Goal: Task Accomplishment & Management: Use online tool/utility

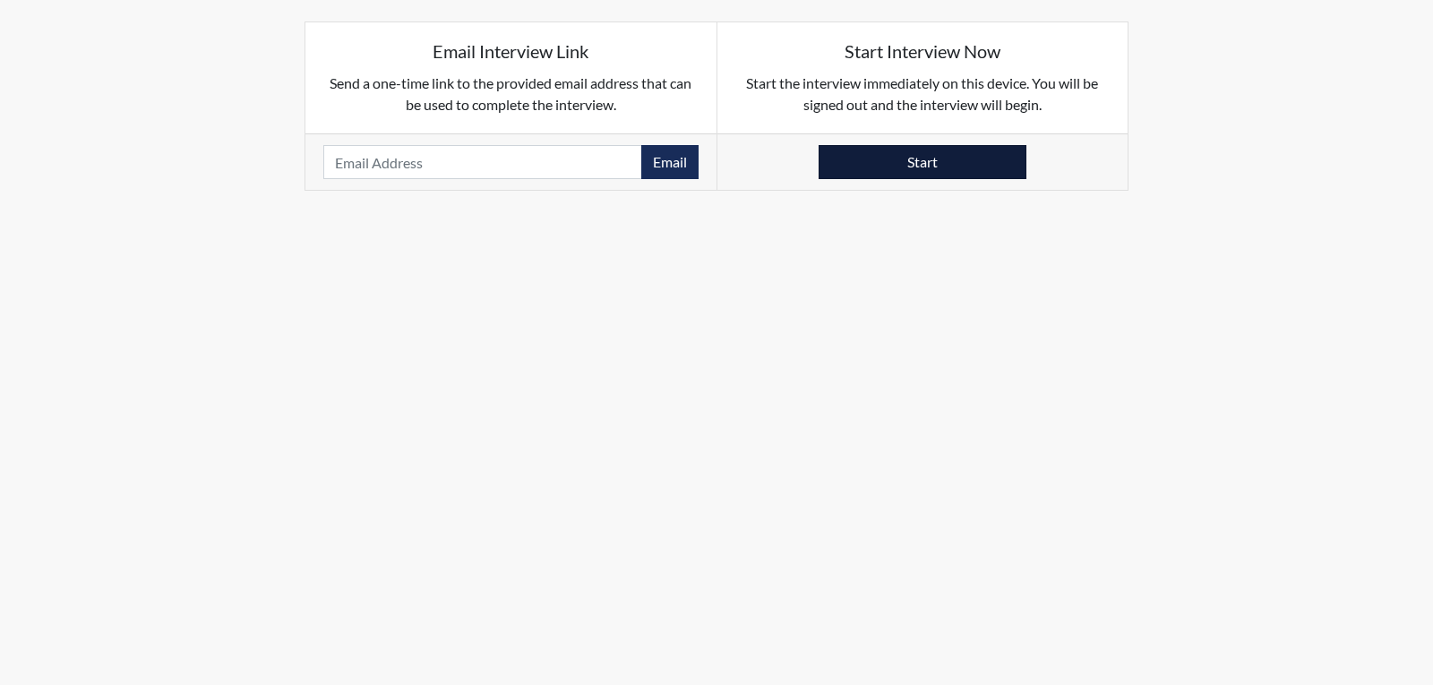
click at [923, 166] on button "Start" at bounding box center [923, 162] width 208 height 34
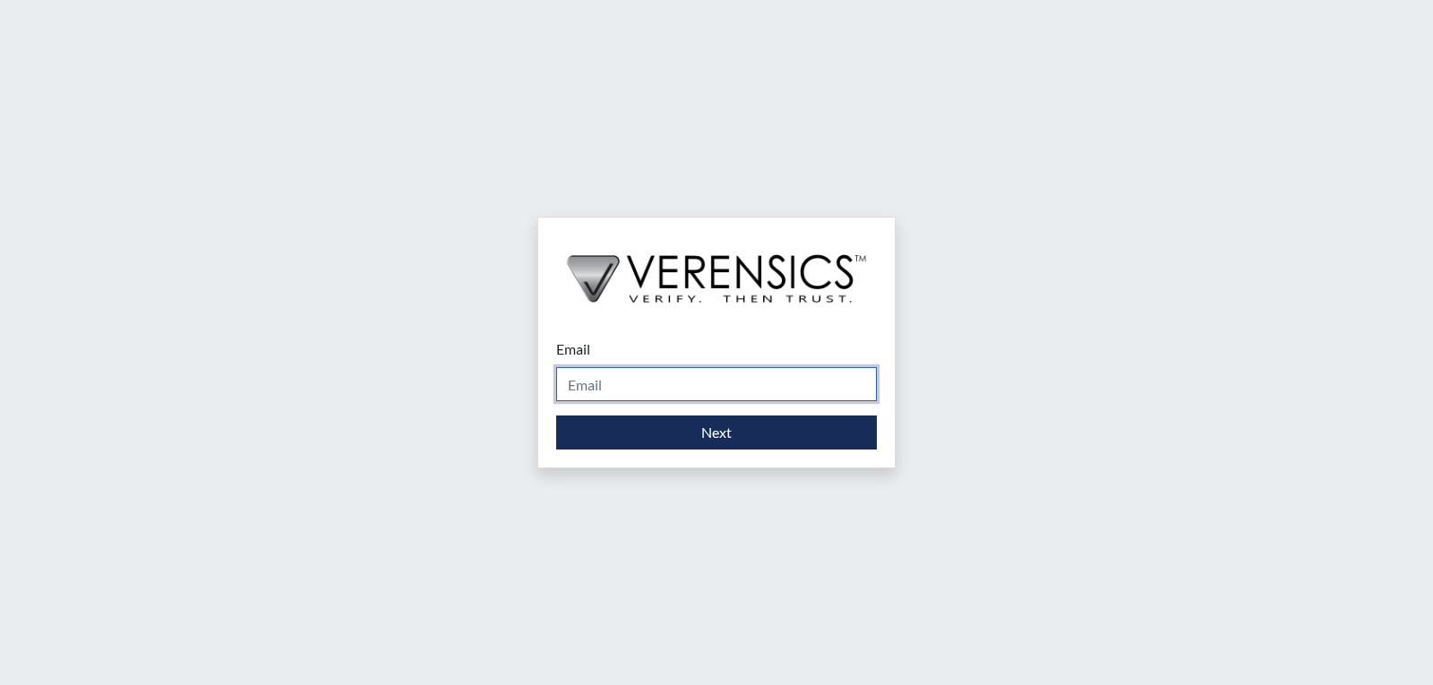
click at [725, 388] on input "Email" at bounding box center [716, 384] width 321 height 34
type input "[EMAIL_ADDRESS][PERSON_NAME][DOMAIN_NAME]"
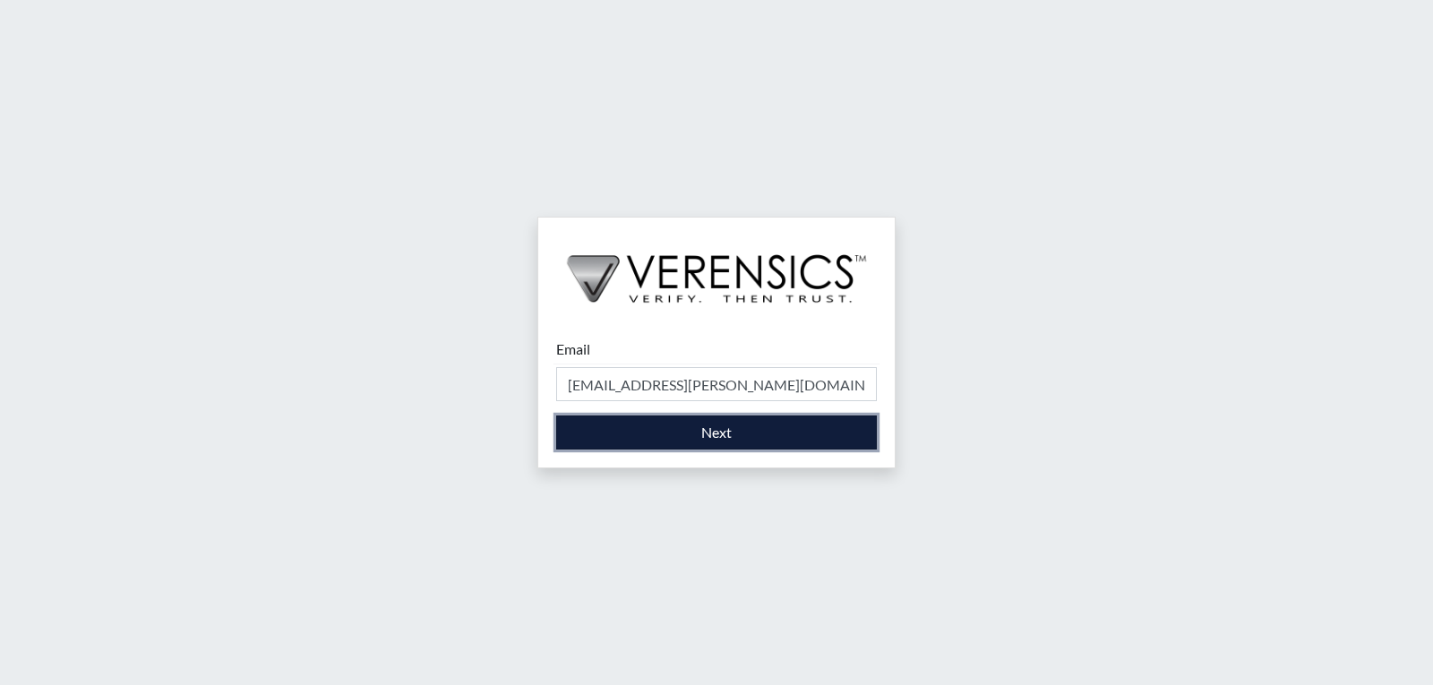
click at [717, 434] on button "Next" at bounding box center [716, 433] width 321 height 34
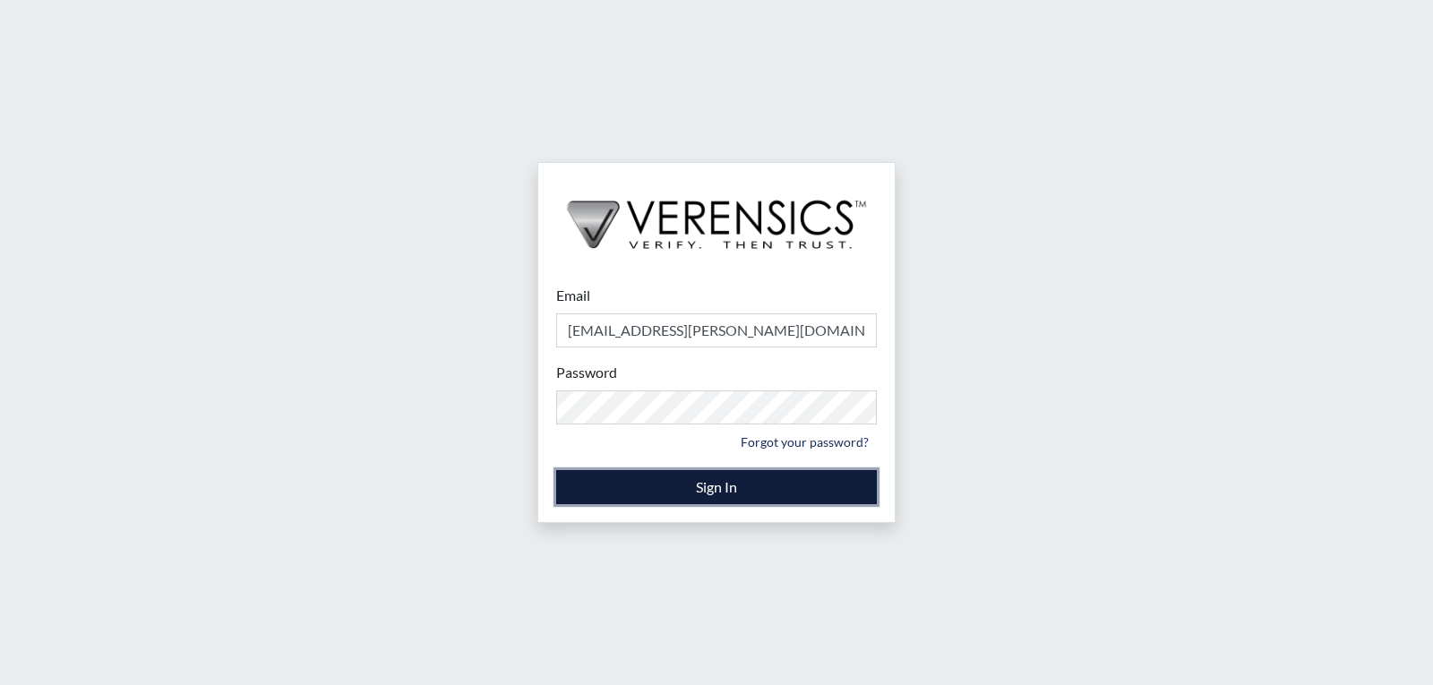
click at [692, 480] on button "Sign In" at bounding box center [716, 487] width 321 height 34
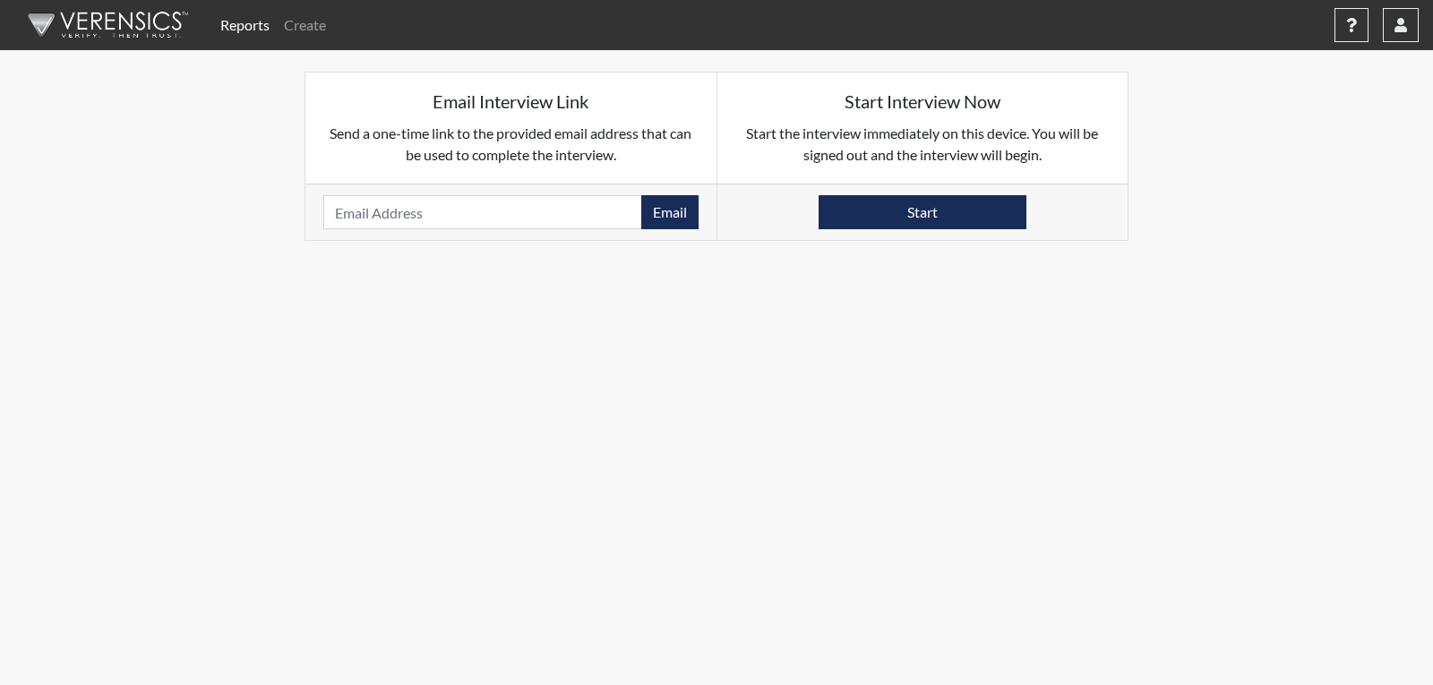
click at [254, 30] on link "Reports" at bounding box center [245, 25] width 64 height 36
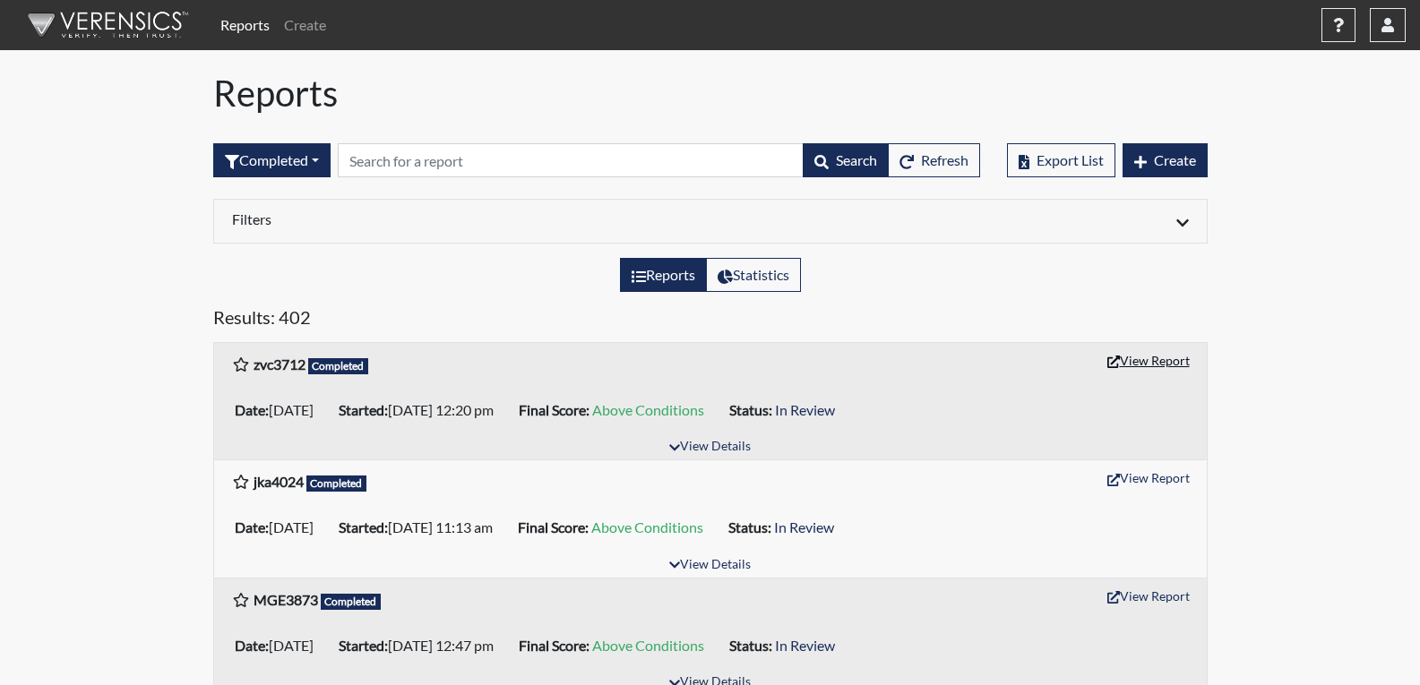
click at [1112, 357] on icon "button" at bounding box center [1113, 362] width 13 height 13
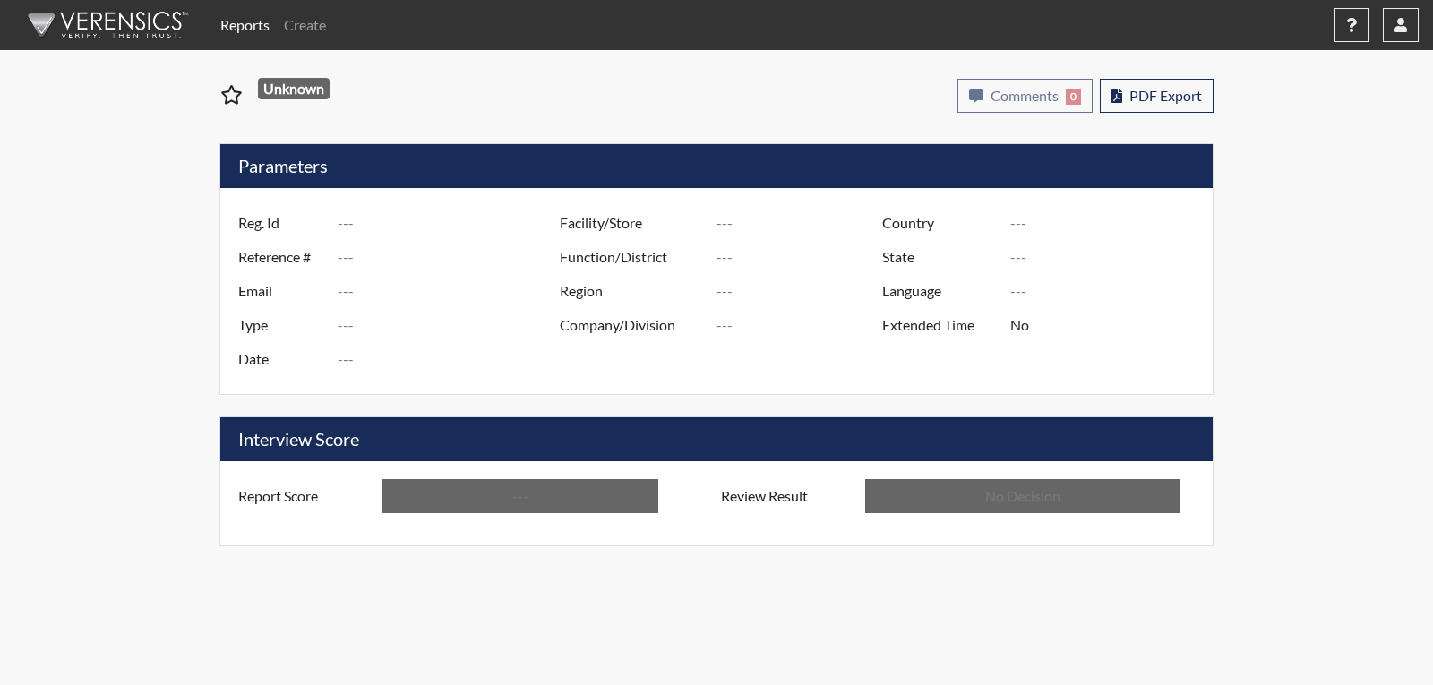
type input "zvc3712"
type input "51679"
type input "---"
type input "Corrections Pre-Employment"
type input "[DATE]"
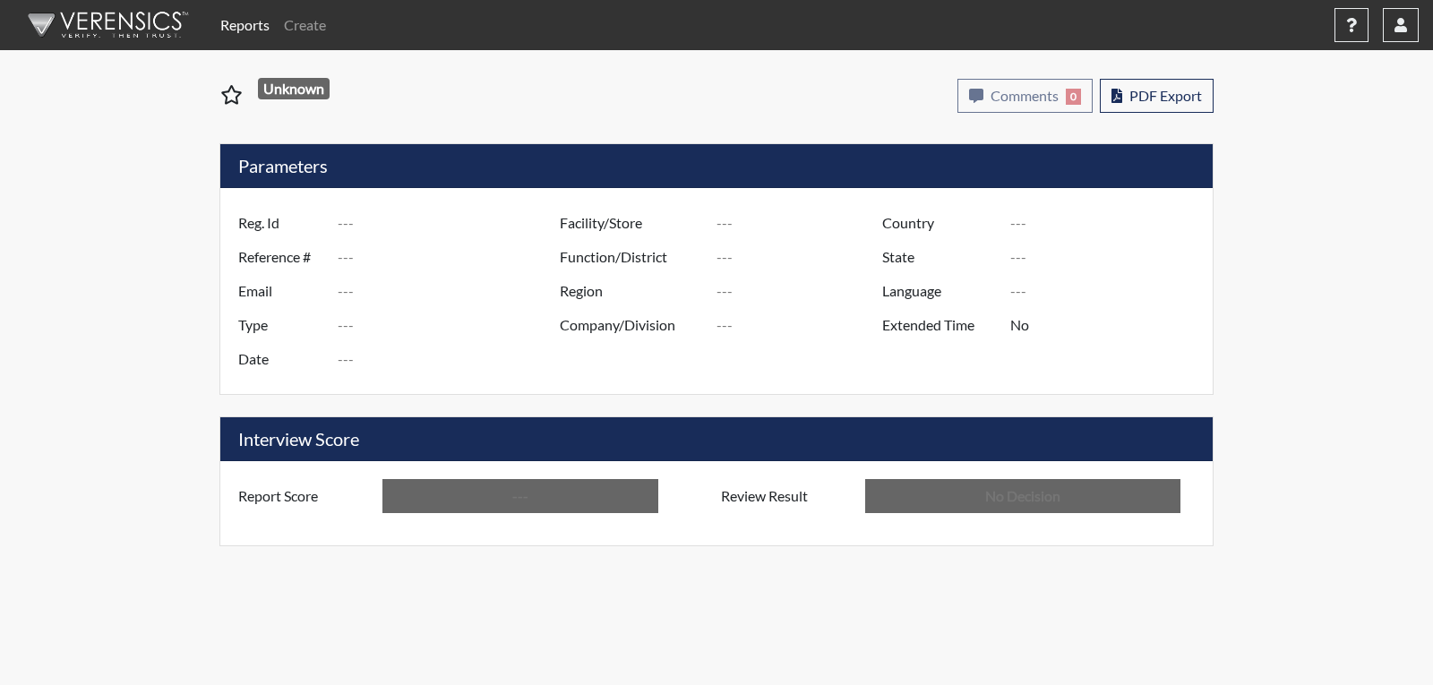
type input "[PERSON_NAME]"
type input "[GEOGRAPHIC_DATA]"
type input "[US_STATE]"
type input "English"
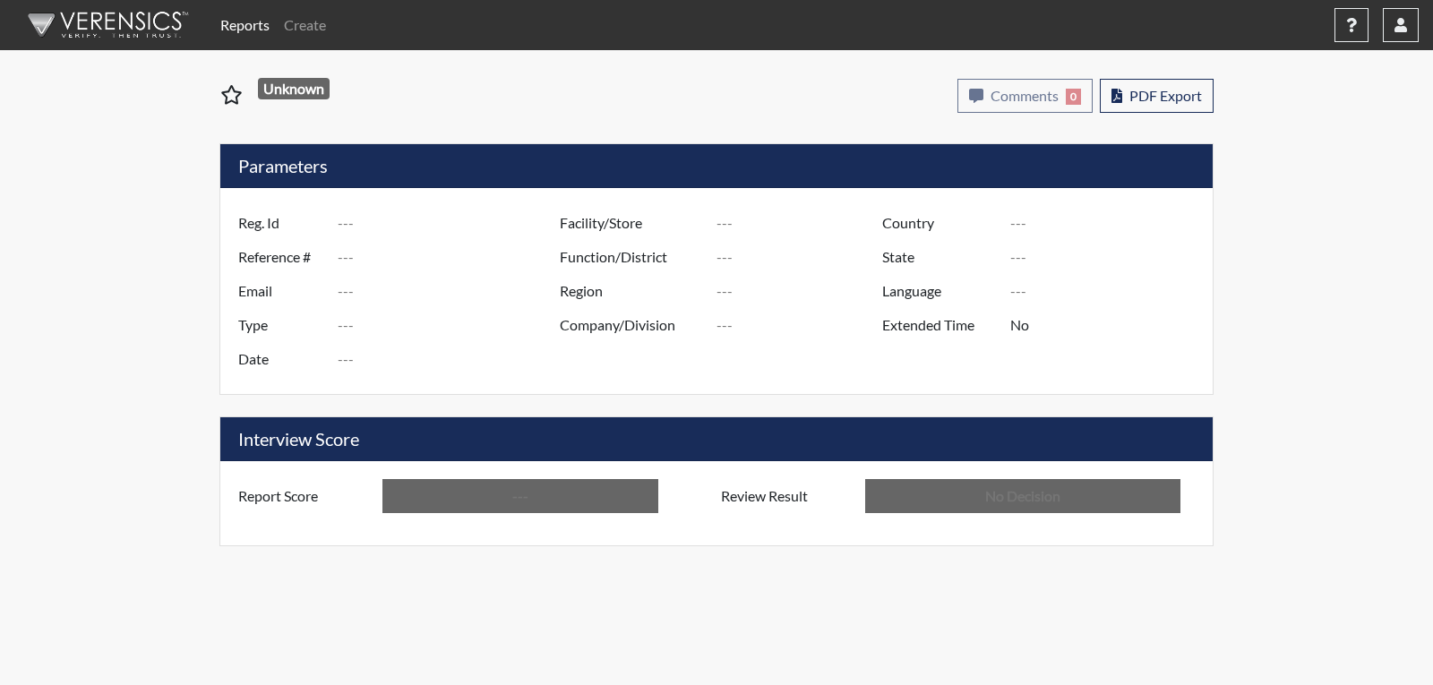
type input "Above Conditions"
type input "In Review"
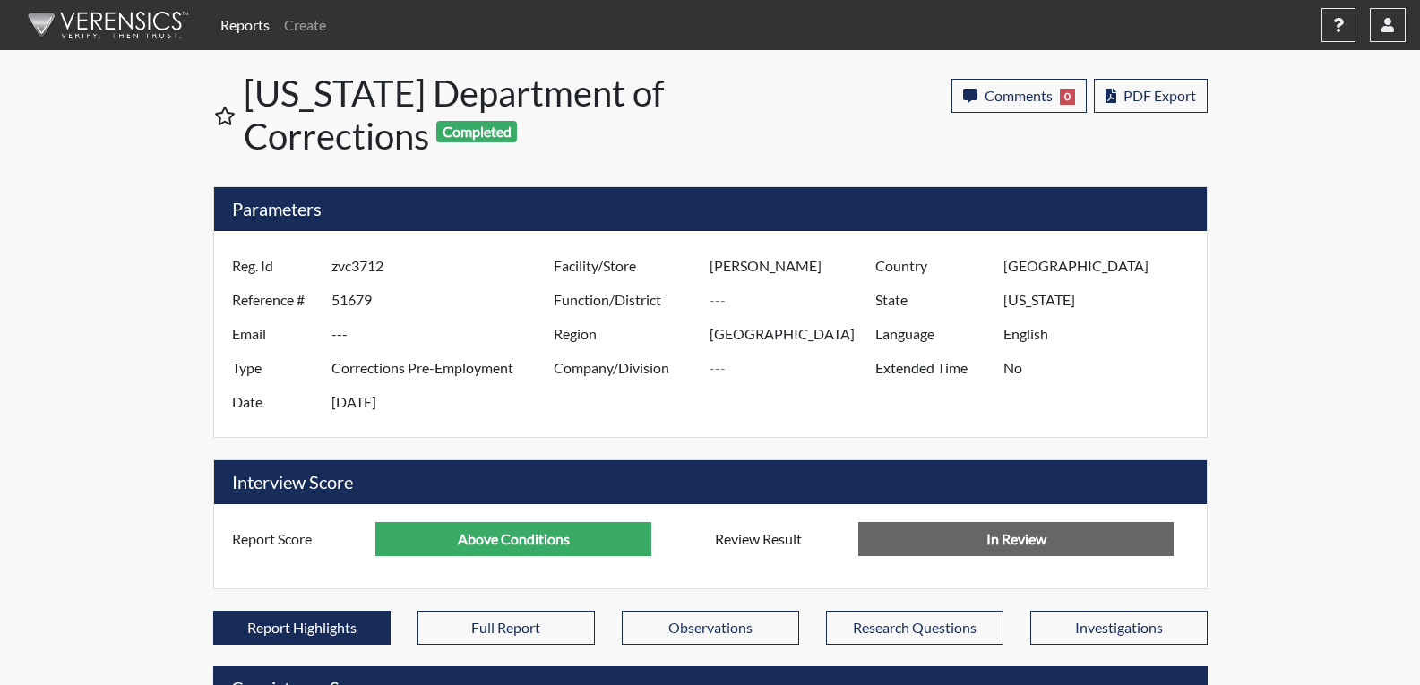
scroll to position [297, 744]
click at [1114, 111] on button "PDF Export" at bounding box center [1151, 96] width 114 height 34
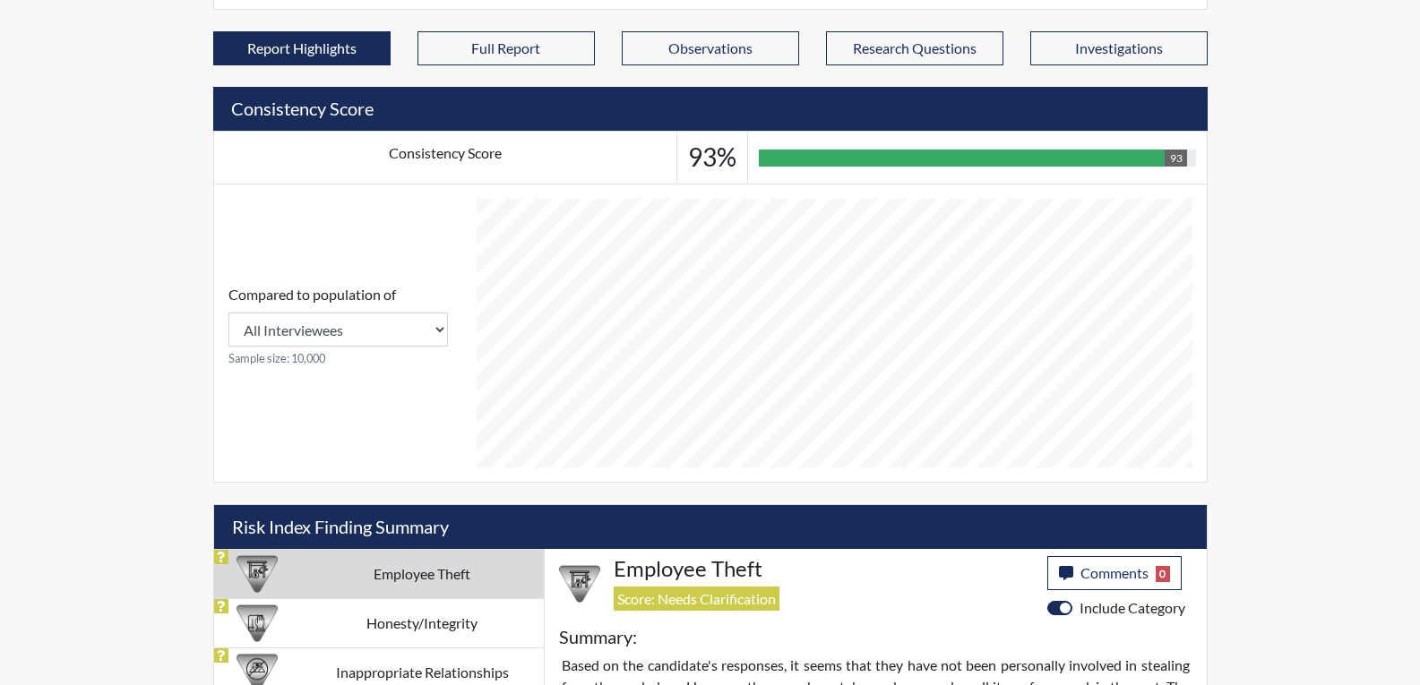
scroll to position [400, 0]
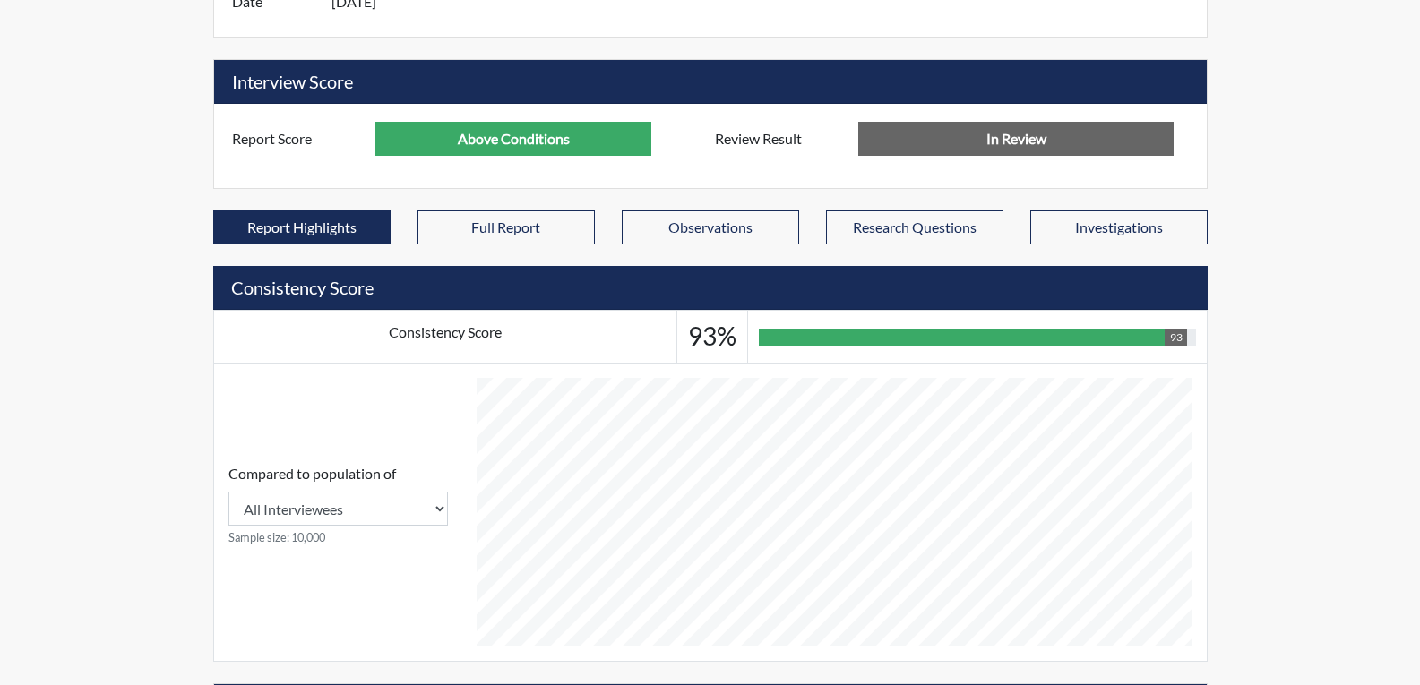
click at [1018, 131] on input "In Review" at bounding box center [1015, 139] width 315 height 34
click at [579, 130] on input "Above Conditions" at bounding box center [513, 139] width 276 height 34
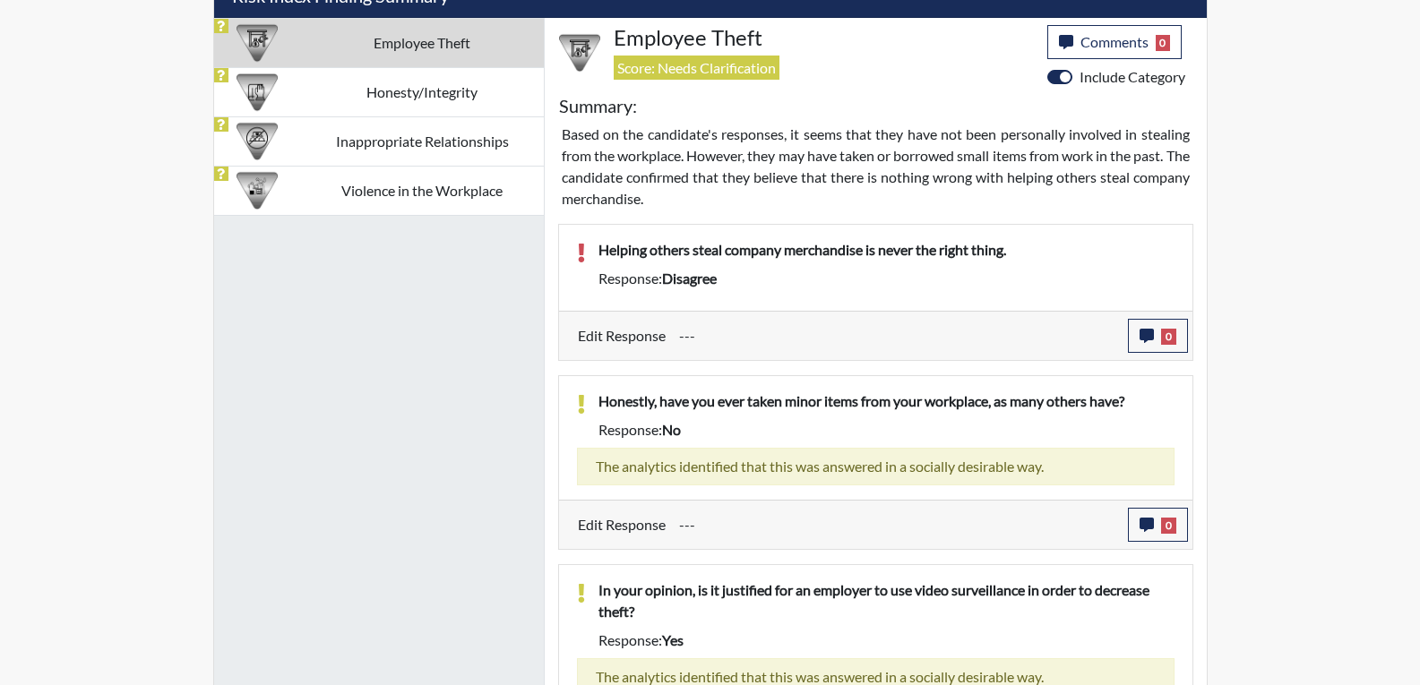
scroll to position [1117, 0]
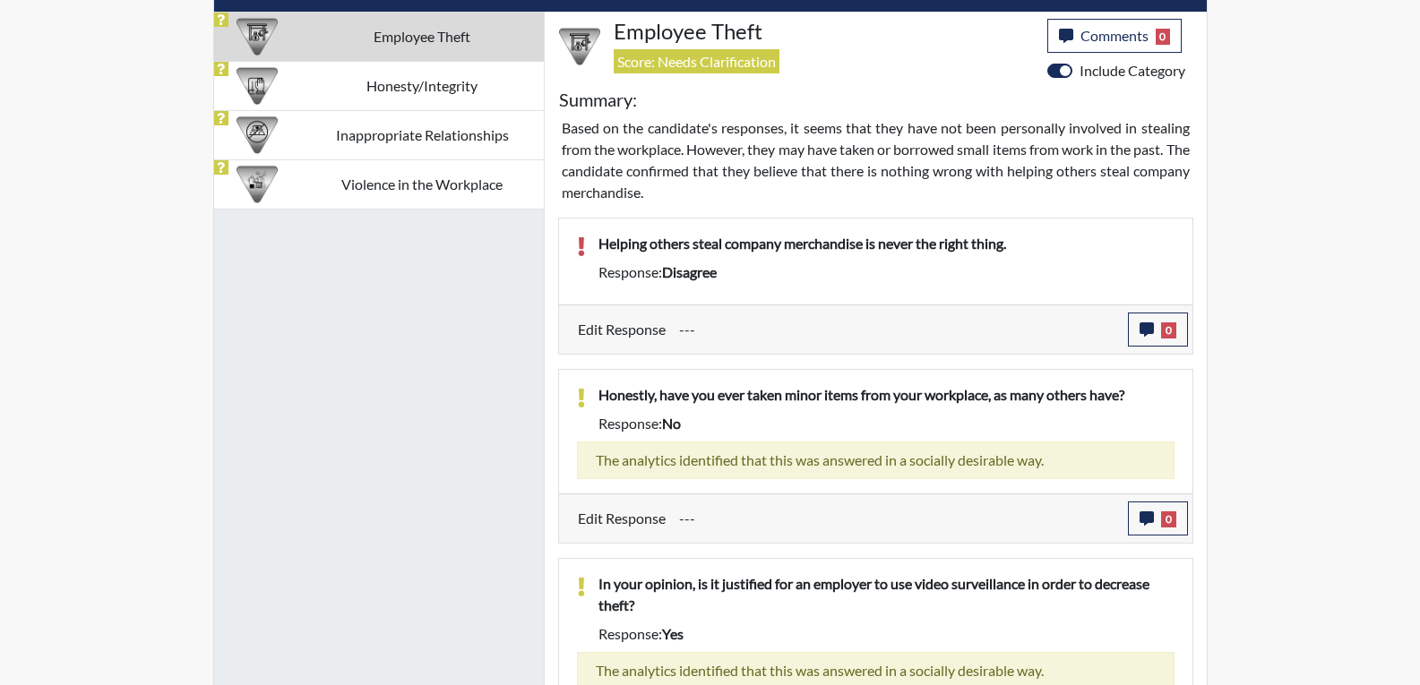
click at [715, 332] on input "---" at bounding box center [896, 330] width 435 height 34
click at [895, 331] on input "---" at bounding box center [896, 330] width 435 height 34
click at [856, 322] on input "---" at bounding box center [896, 330] width 435 height 34
click at [1151, 324] on icon "button" at bounding box center [1146, 329] width 14 height 14
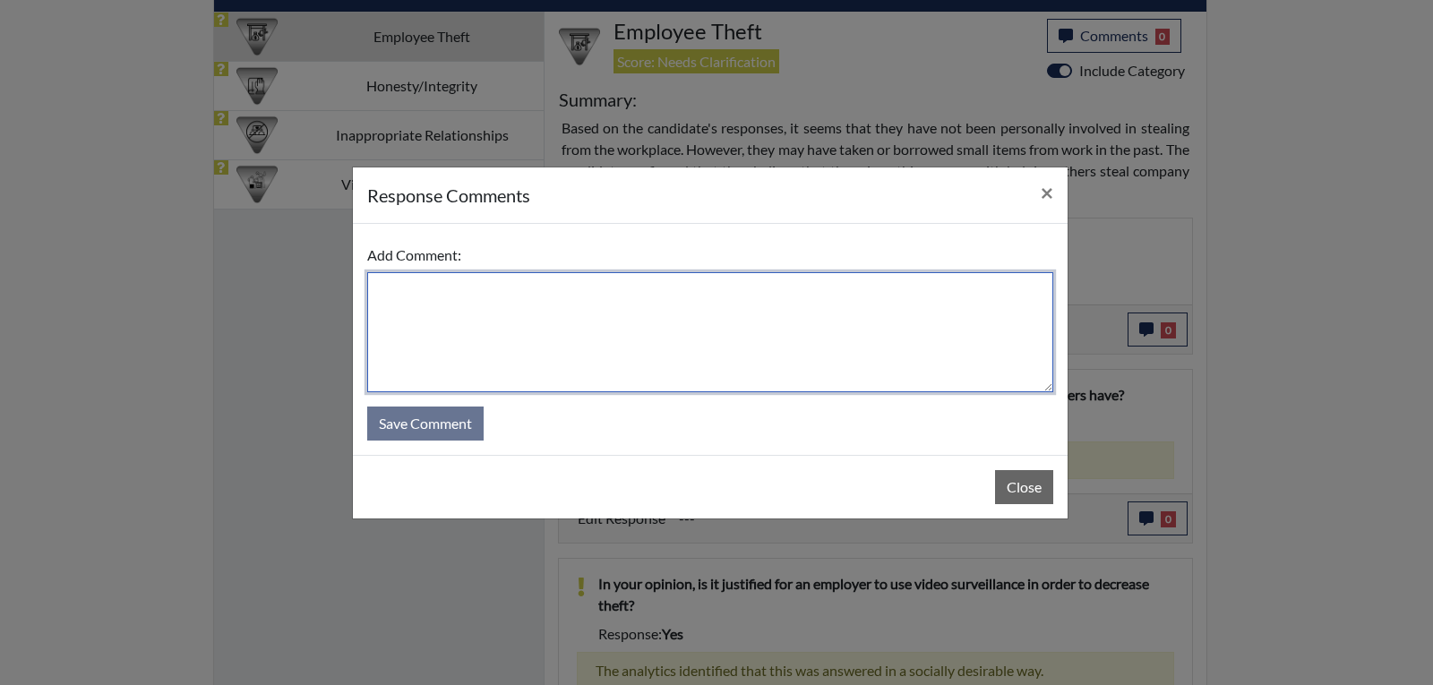
click at [742, 333] on textarea at bounding box center [710, 332] width 686 height 120
type textarea "E"
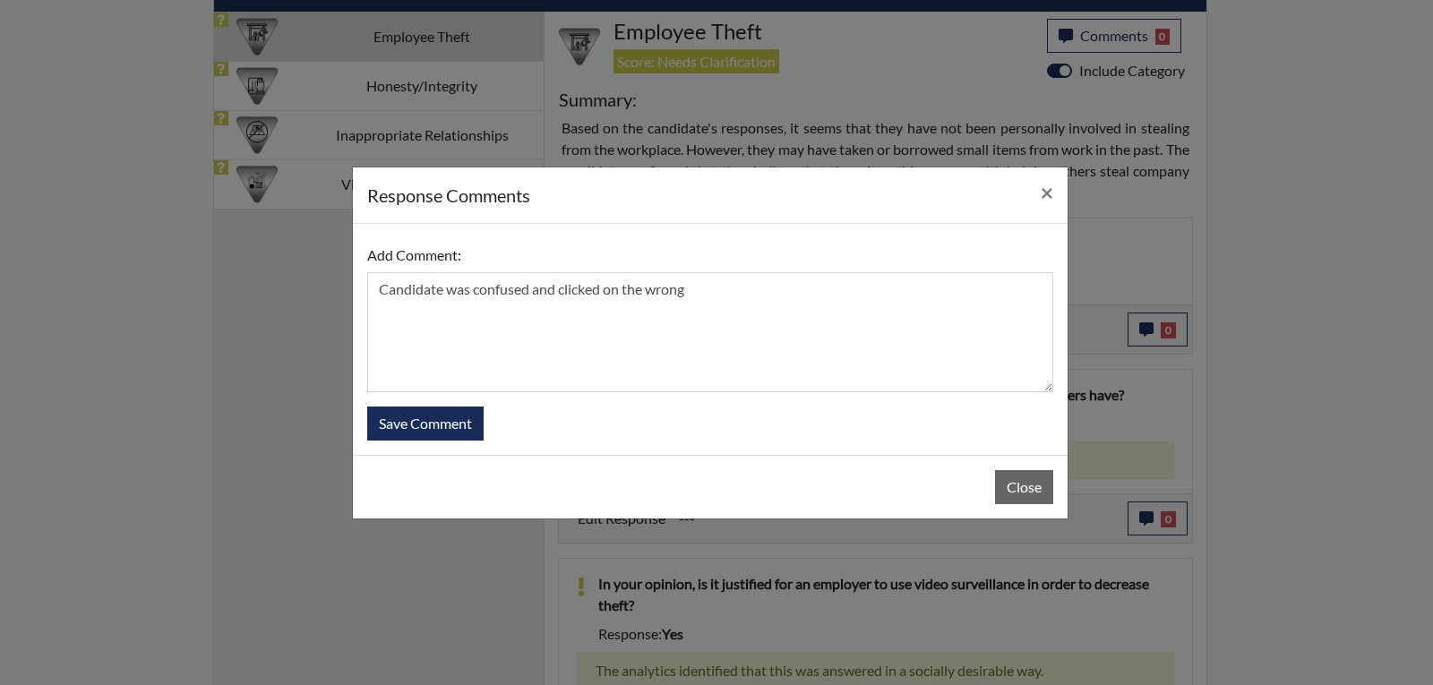
drag, startPoint x: 730, startPoint y: 236, endPoint x: 573, endPoint y: 271, distance: 160.6
click at [573, 271] on div "Add Comment: Candidate was confused and clicked on the wrong Save Comment" at bounding box center [710, 339] width 715 height 231
drag, startPoint x: 643, startPoint y: 191, endPoint x: 458, endPoint y: 179, distance: 185.8
click at [458, 179] on div "response Comments ×" at bounding box center [710, 196] width 715 height 56
click at [662, 202] on div "response Comments ×" at bounding box center [710, 196] width 715 height 56
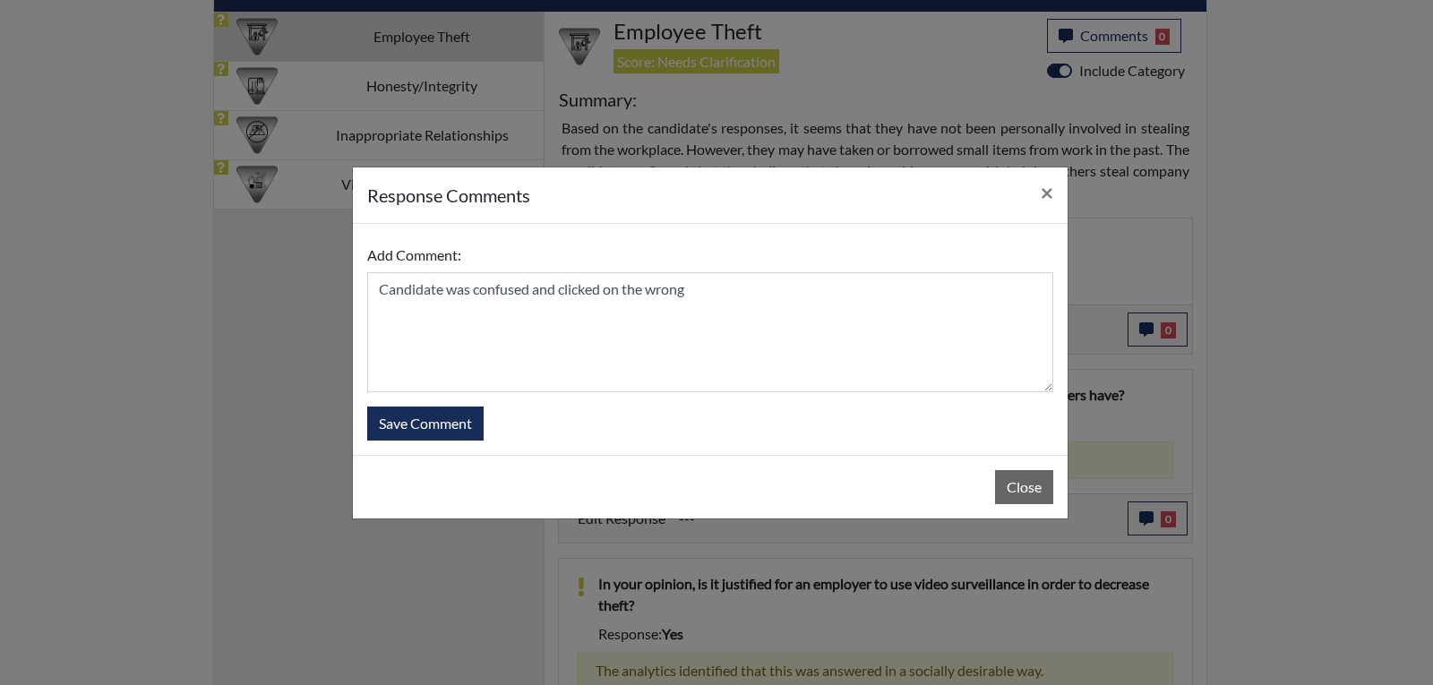
drag, startPoint x: 705, startPoint y: 262, endPoint x: 710, endPoint y: 293, distance: 31.8
click at [707, 268] on div "Add Comment: Candidate was confused and clicked on the wrong" at bounding box center [710, 315] width 686 height 154
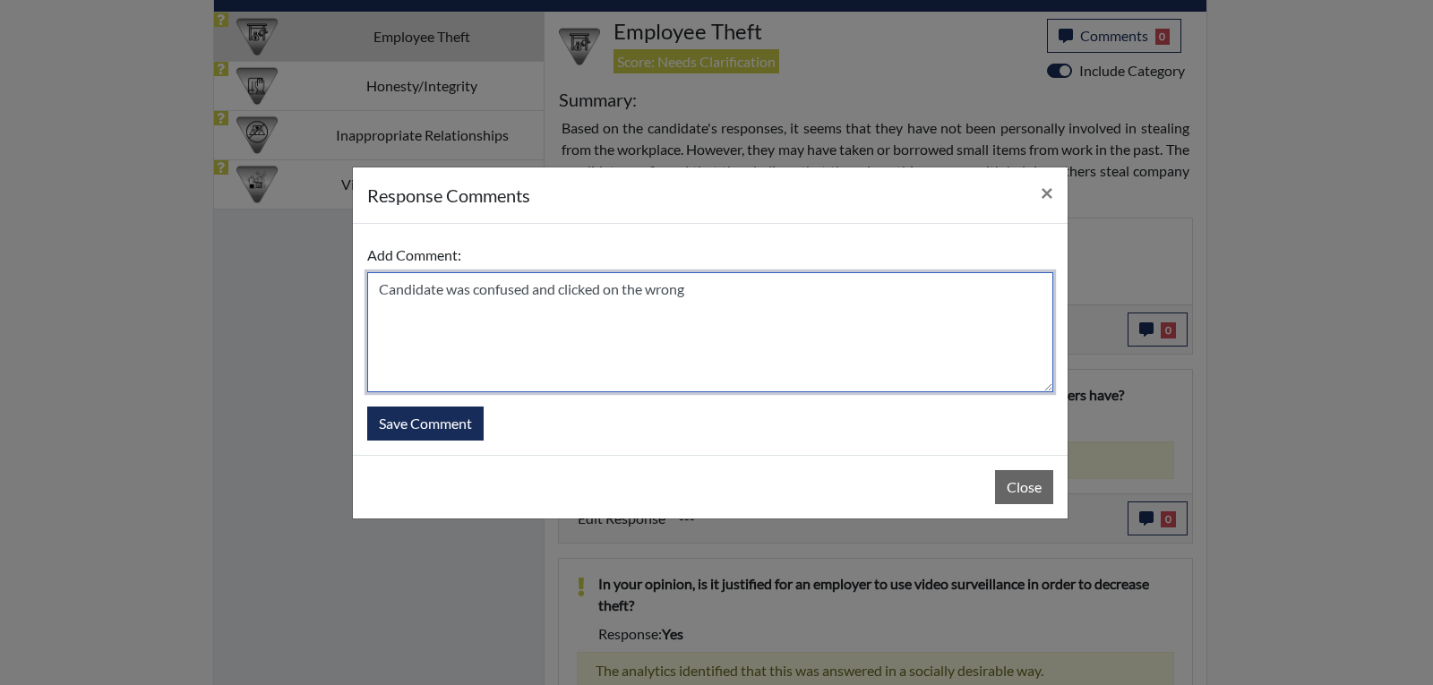
click at [719, 301] on textarea "Candidate was confused and clicked on the wrong" at bounding box center [710, 332] width 686 height 120
click at [537, 291] on textarea "Candidate was confused and clicked on the wrong one." at bounding box center [710, 332] width 686 height 120
type textarea "Candidate was confused with the wording of the question and clicked on the wron…"
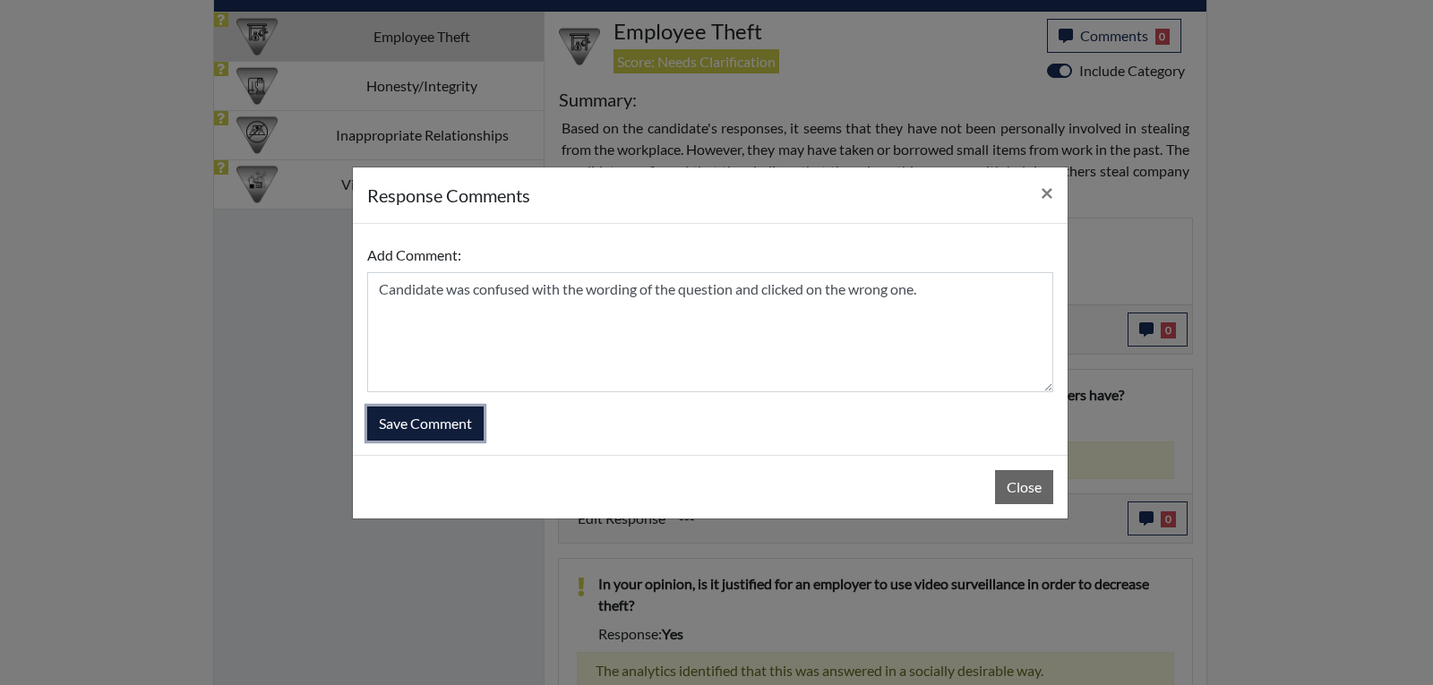
click at [470, 425] on button "Save Comment" at bounding box center [425, 424] width 116 height 34
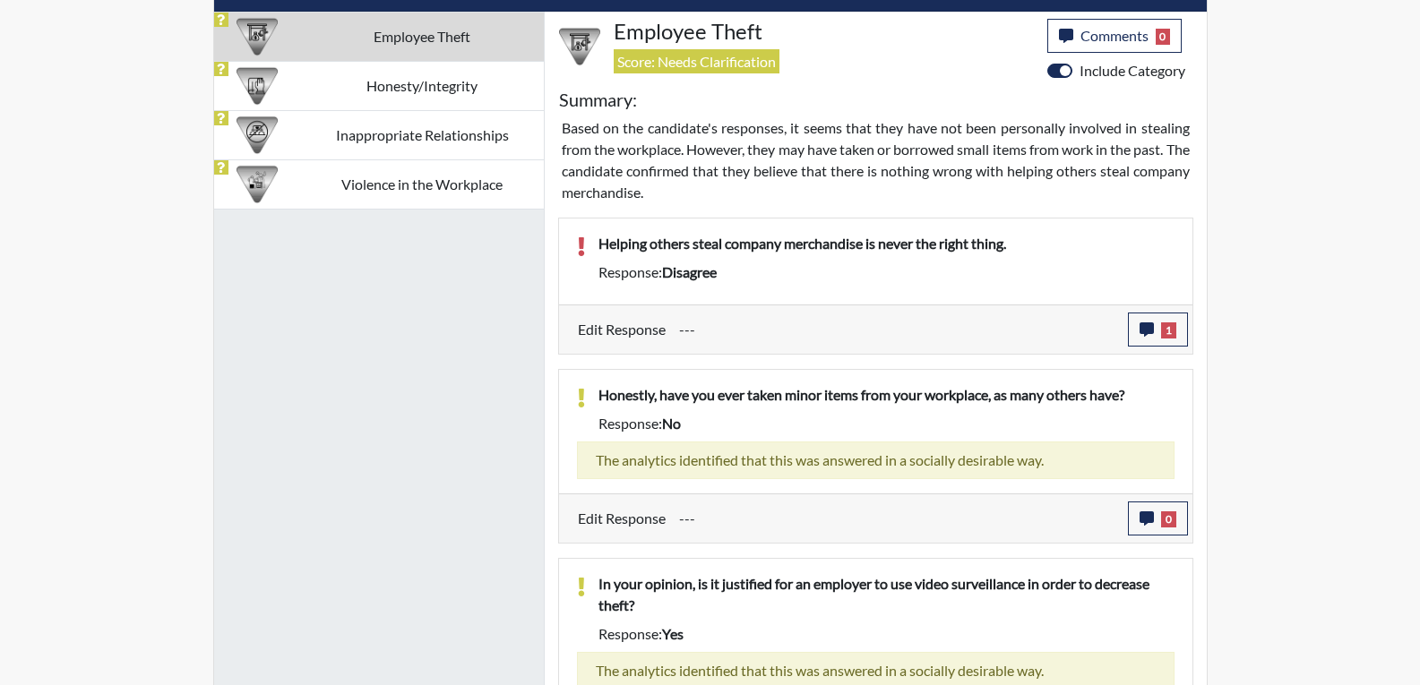
scroll to position [297, 744]
click at [671, 332] on div "---" at bounding box center [897, 330] width 462 height 34
click at [661, 329] on label "Edit Response" at bounding box center [622, 330] width 88 height 34
click at [696, 433] on div "Response: no" at bounding box center [886, 423] width 603 height 21
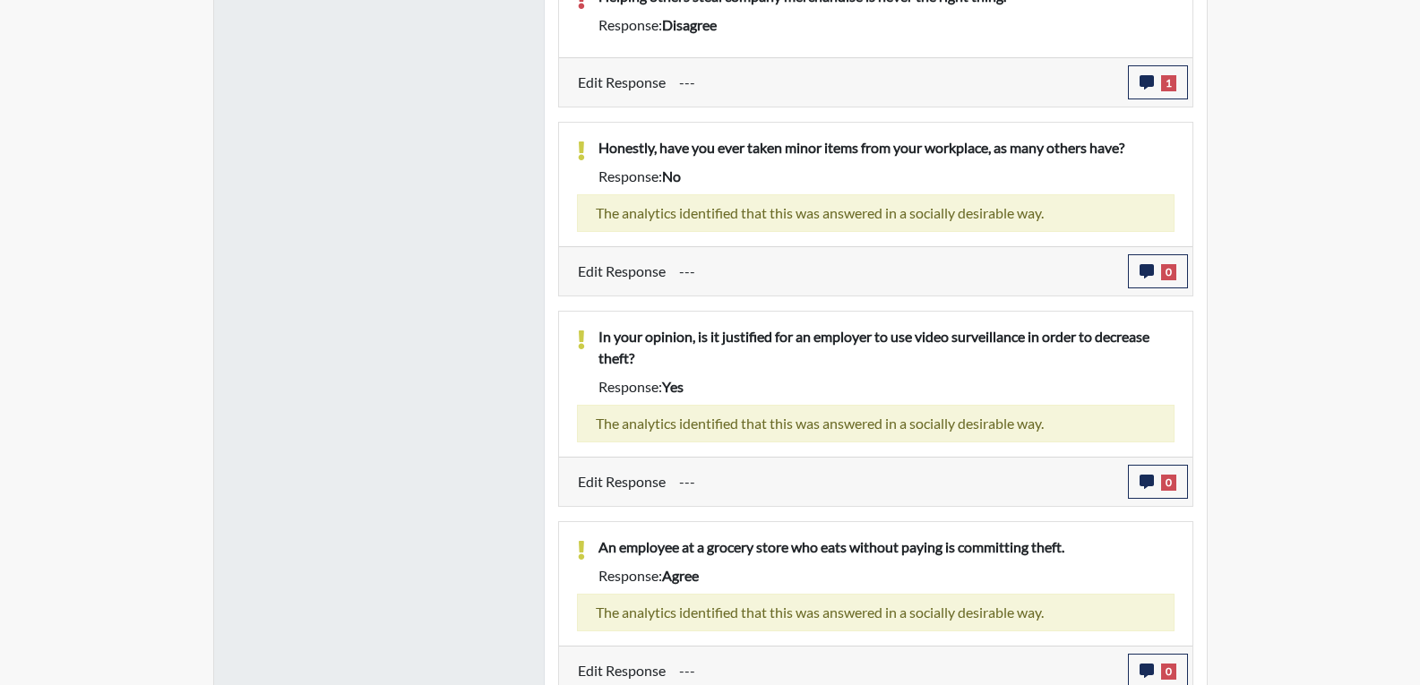
scroll to position [1386, 0]
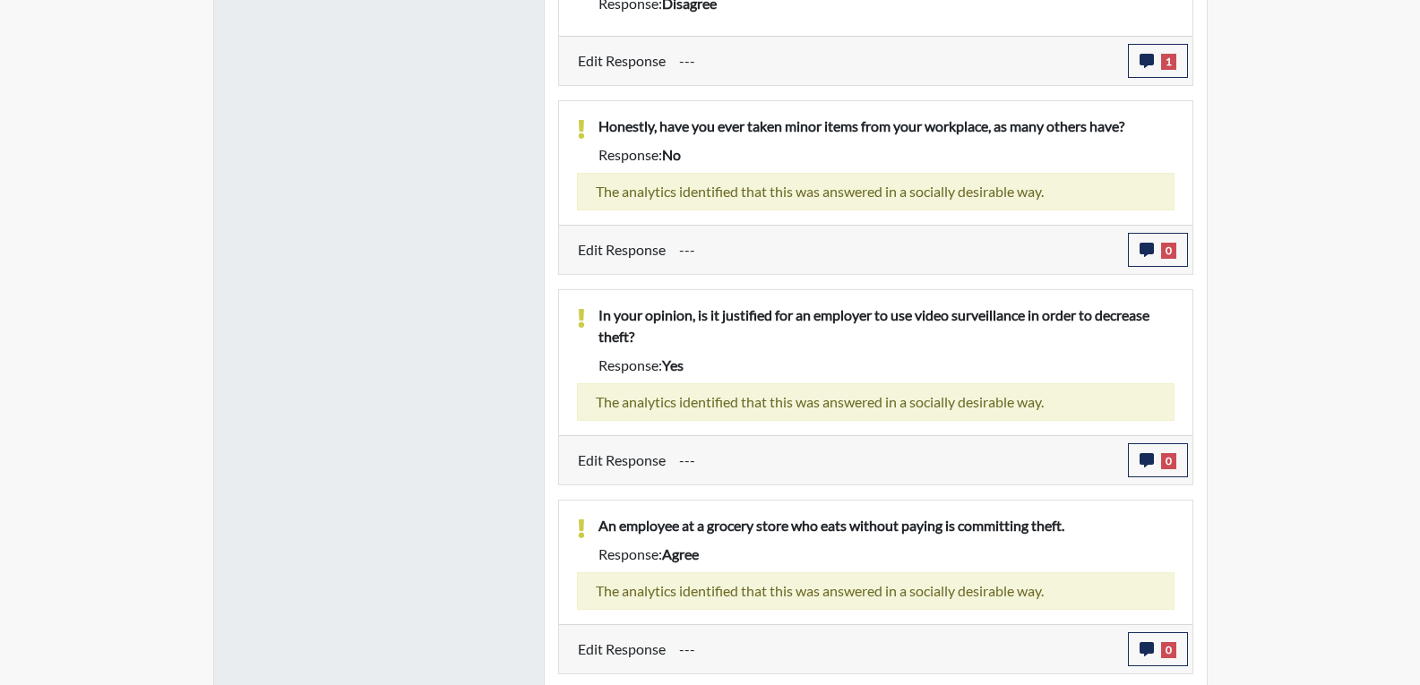
click at [838, 202] on div "The analytics identified that this was answered in a socially desirable way." at bounding box center [875, 192] width 597 height 38
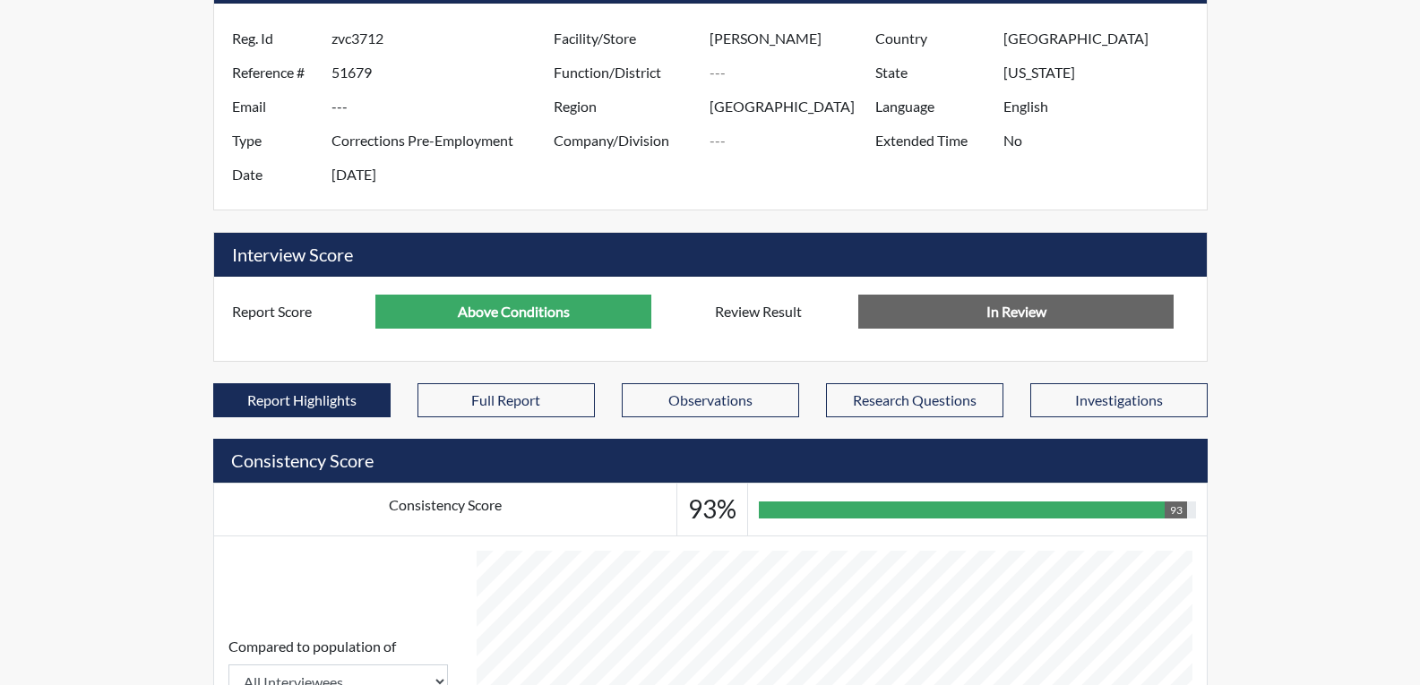
scroll to position [132, 0]
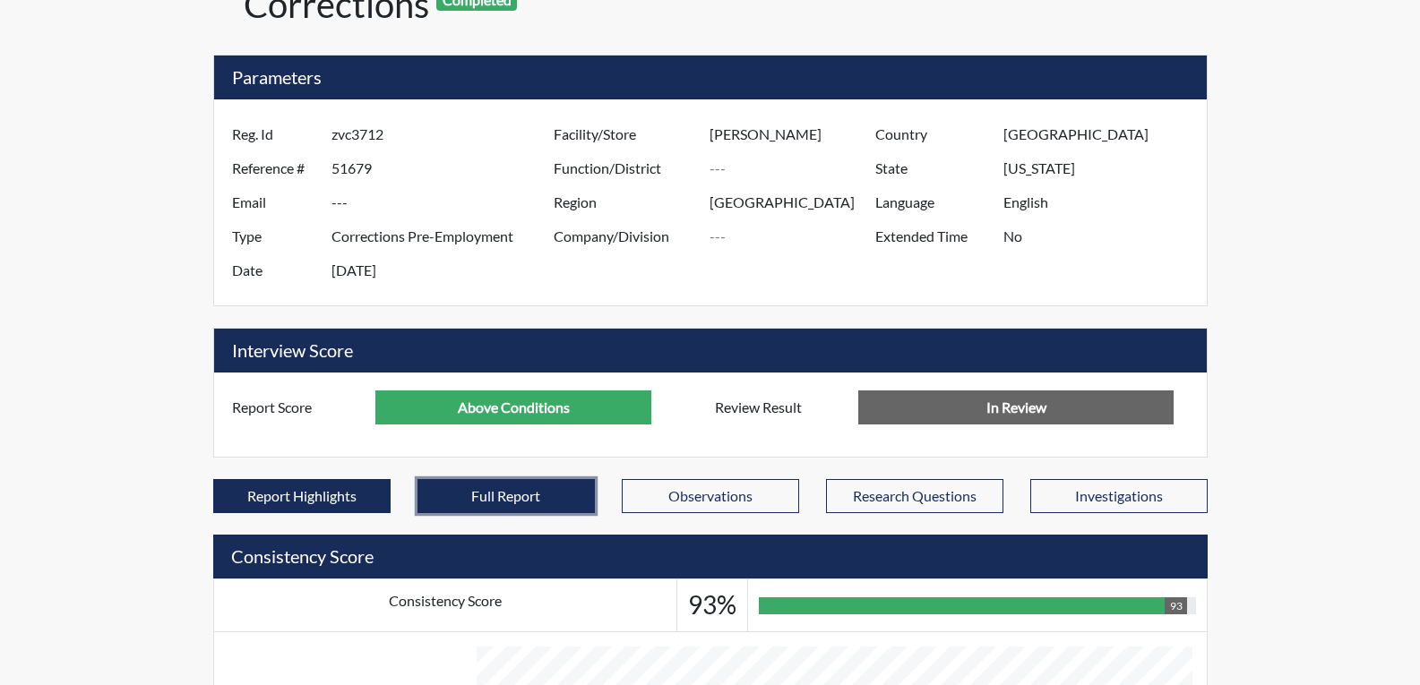
click at [485, 494] on button "Full Report" at bounding box center [505, 496] width 177 height 34
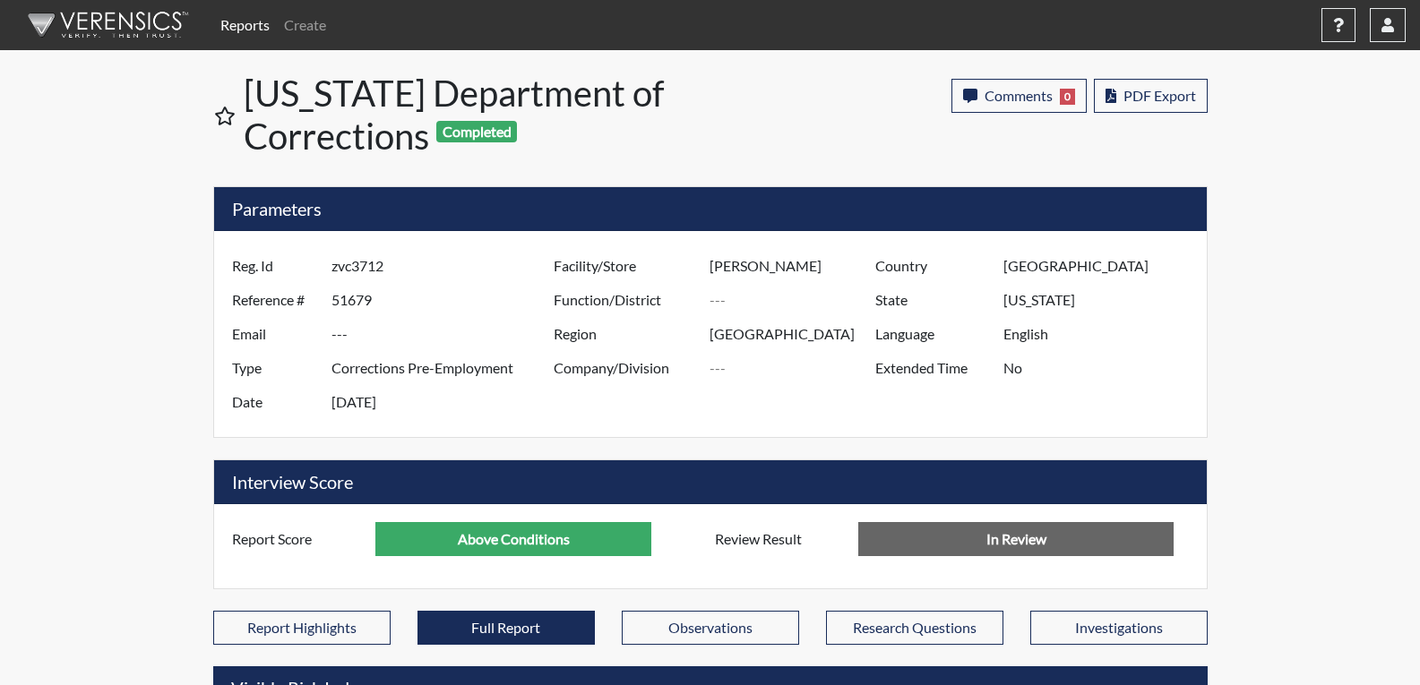
click at [301, 545] on label "Report Score" at bounding box center [298, 539] width 158 height 34
click at [1117, 99] on button "PDF Export" at bounding box center [1151, 96] width 114 height 34
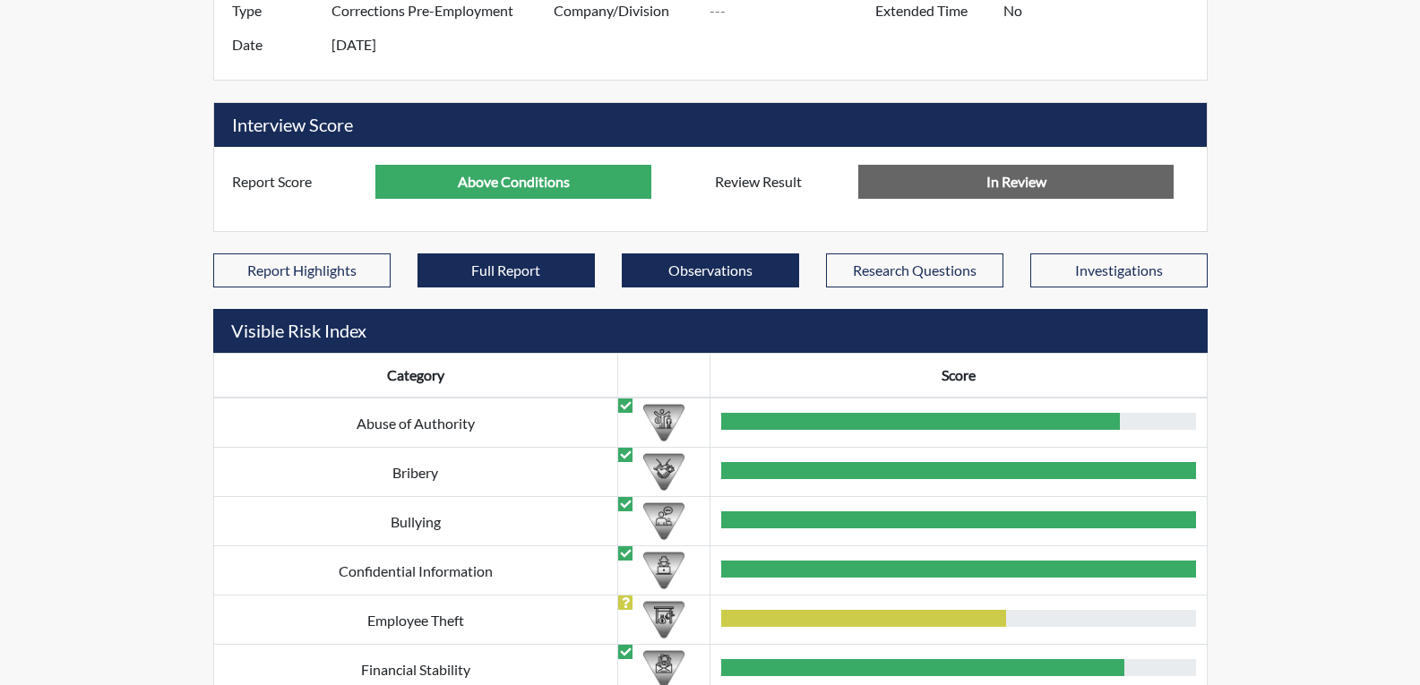
scroll to position [358, 0]
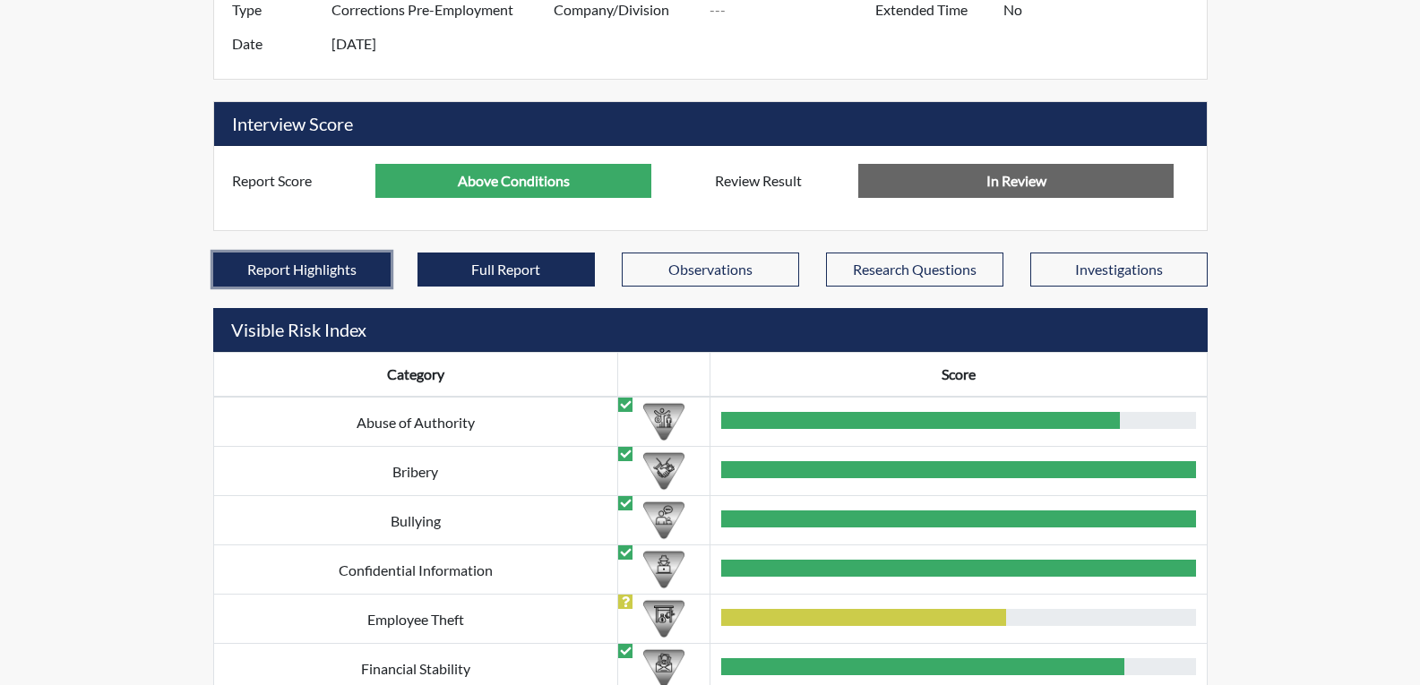
click at [341, 267] on button "Report Highlights" at bounding box center [301, 270] width 177 height 34
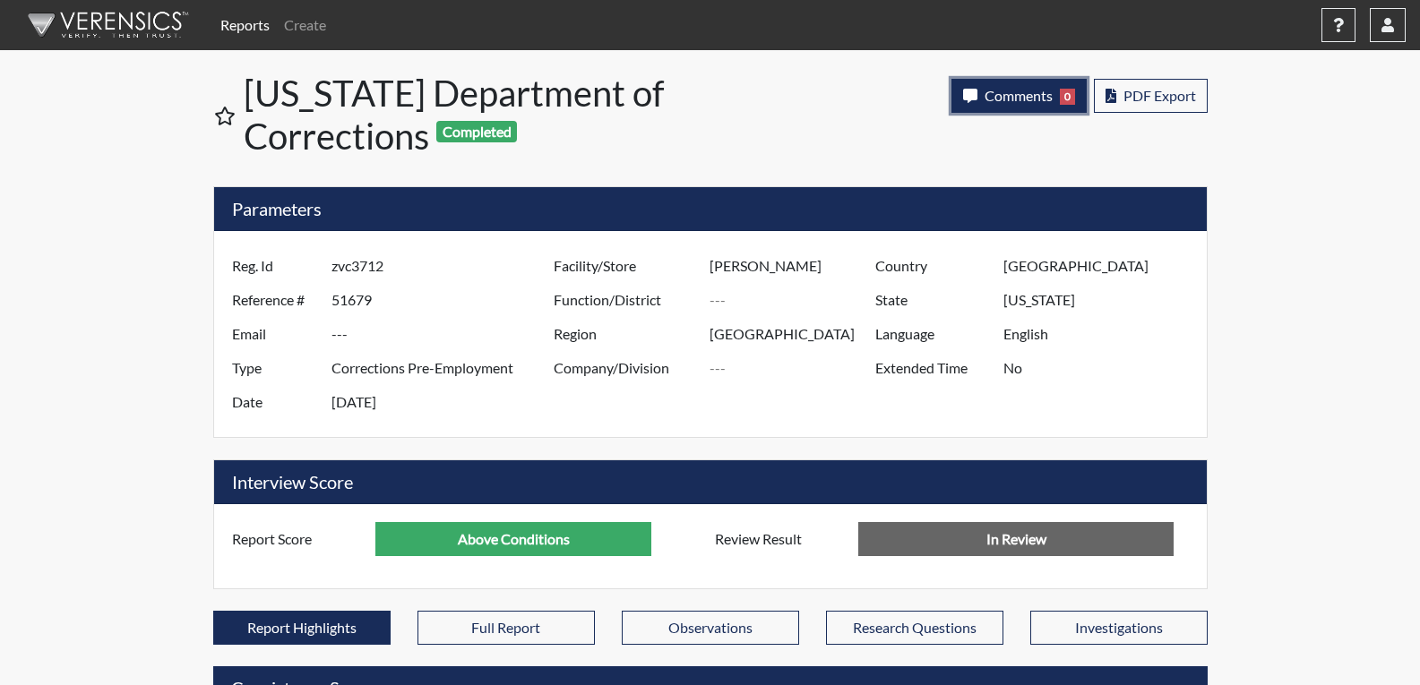
click at [1039, 99] on span "Comments" at bounding box center [1018, 95] width 68 height 17
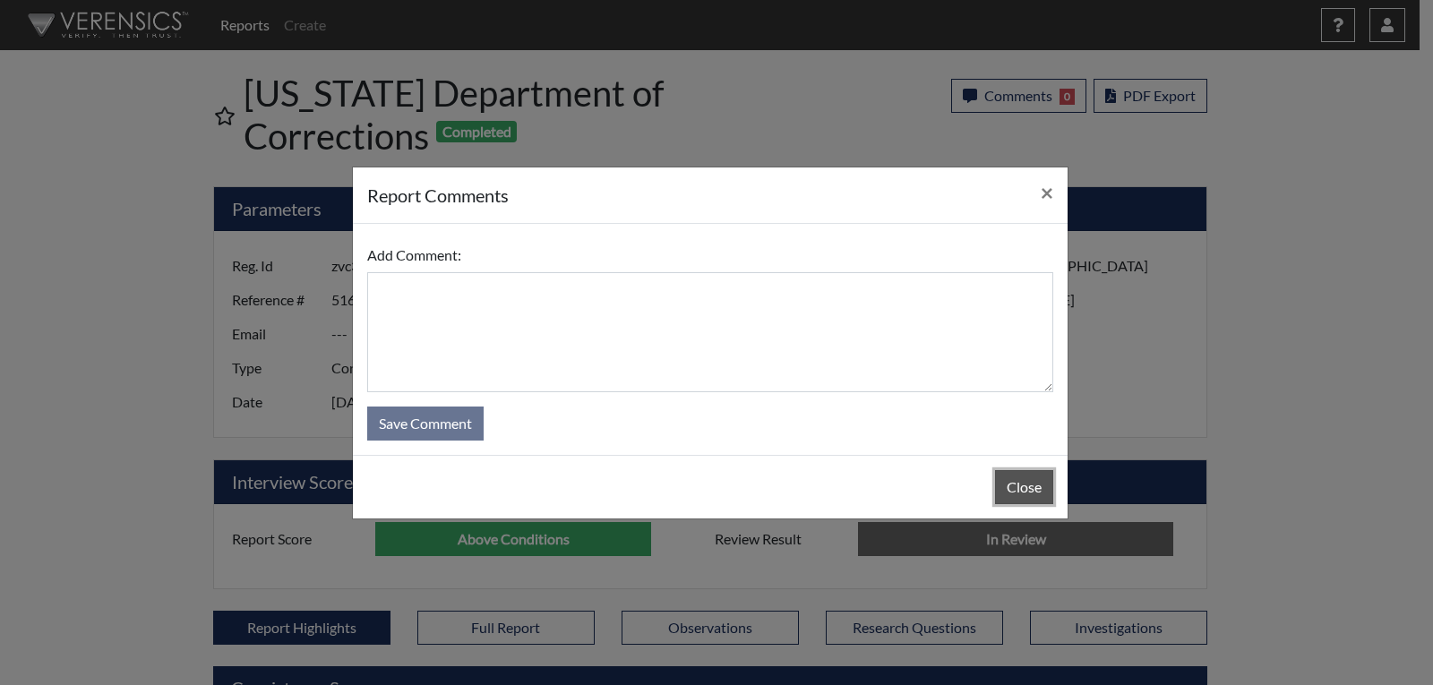
click at [1017, 470] on button "Close" at bounding box center [1024, 487] width 58 height 34
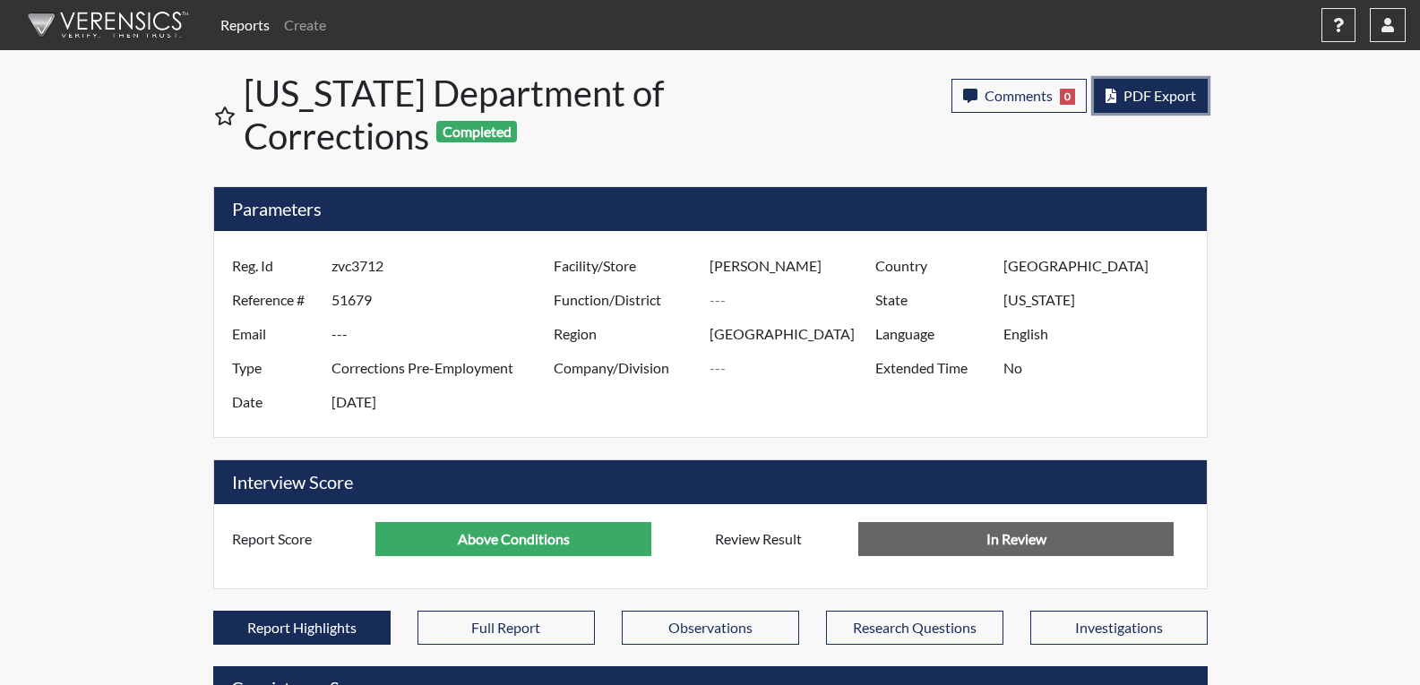
click at [1159, 103] on button "PDF Export" at bounding box center [1151, 96] width 114 height 34
click at [245, 33] on link "Reports" at bounding box center [245, 25] width 64 height 36
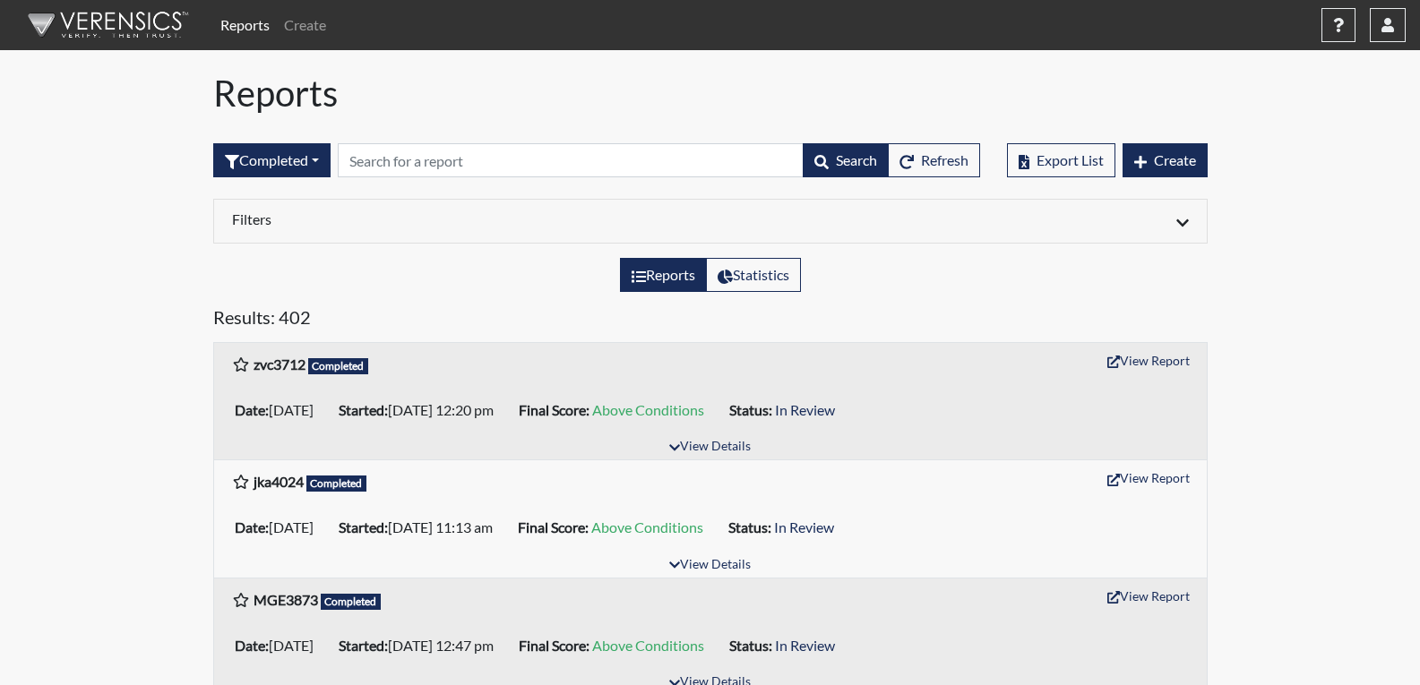
click at [976, 415] on ul "Date: 10/09/2025 Started: 10/09/2025 12:20 pm Final Score: Above Conditions Sta…" at bounding box center [711, 410] width 966 height 36
click at [737, 446] on button "View Details" at bounding box center [710, 447] width 98 height 24
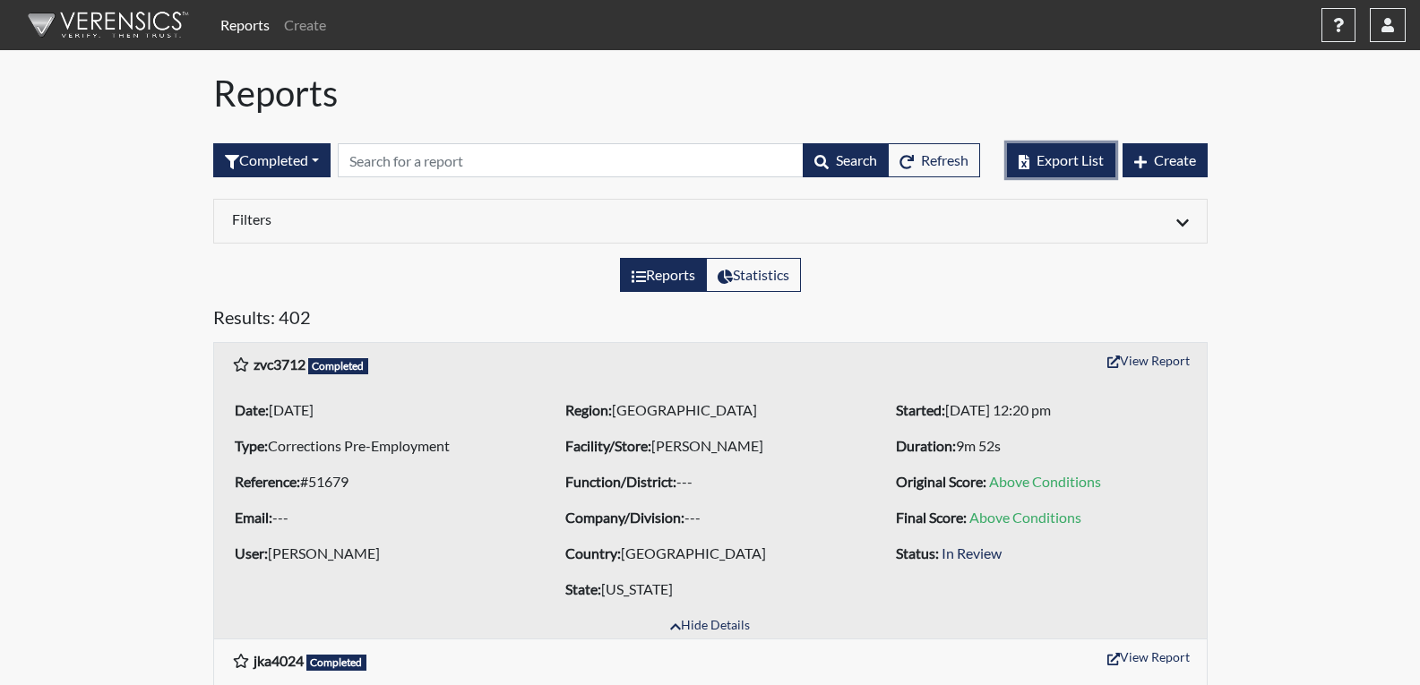
click at [1045, 174] on button "Export List" at bounding box center [1061, 160] width 108 height 34
click at [1123, 367] on button "View Report" at bounding box center [1148, 361] width 99 height 28
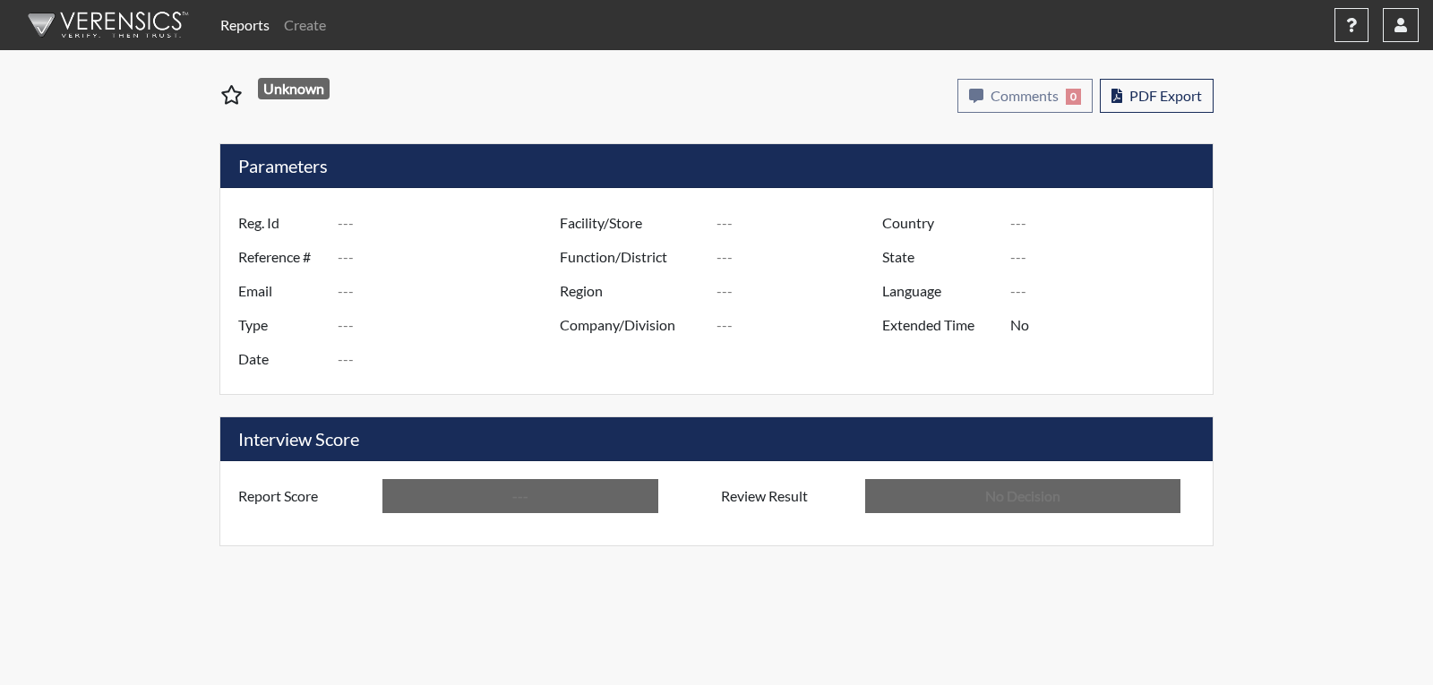
type input "zvc3712"
type input "51679"
type input "---"
type input "Corrections Pre-Employment"
type input "[DATE]"
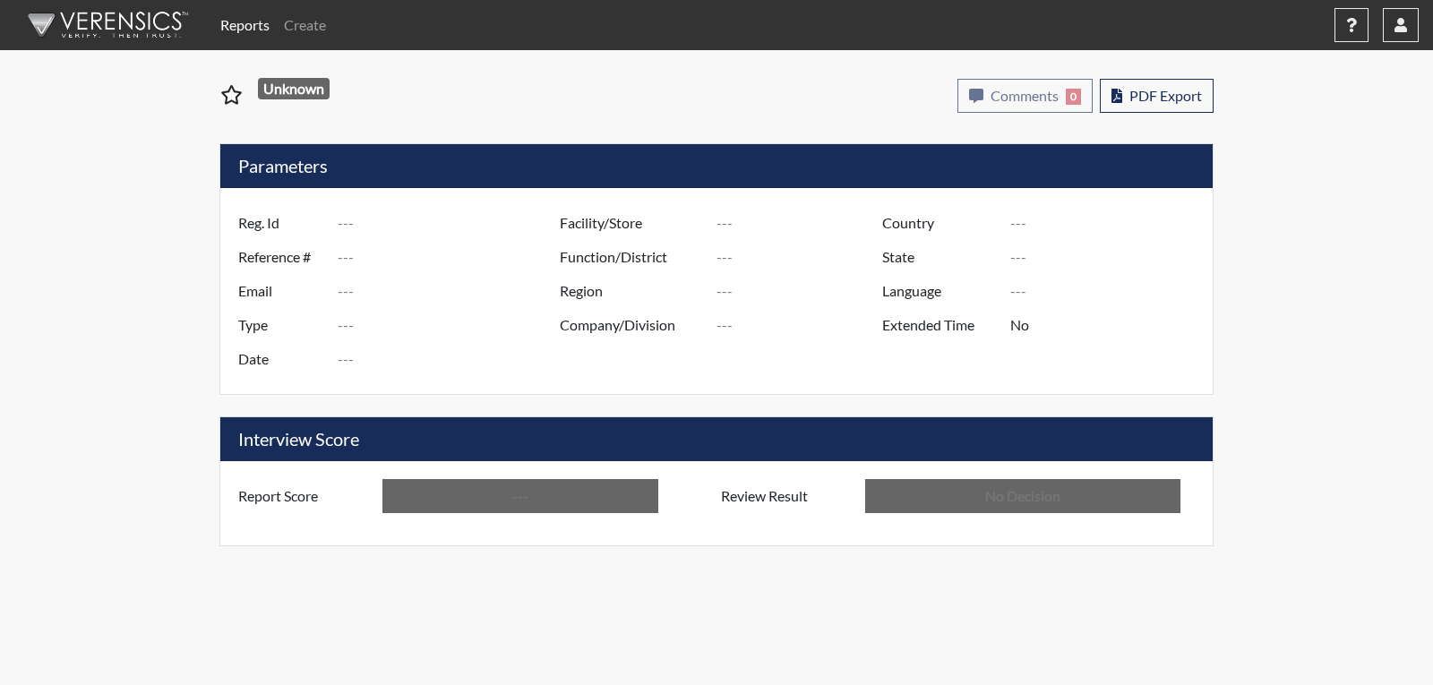
type input "[PERSON_NAME]"
type input "[GEOGRAPHIC_DATA]"
type input "[US_STATE]"
type input "English"
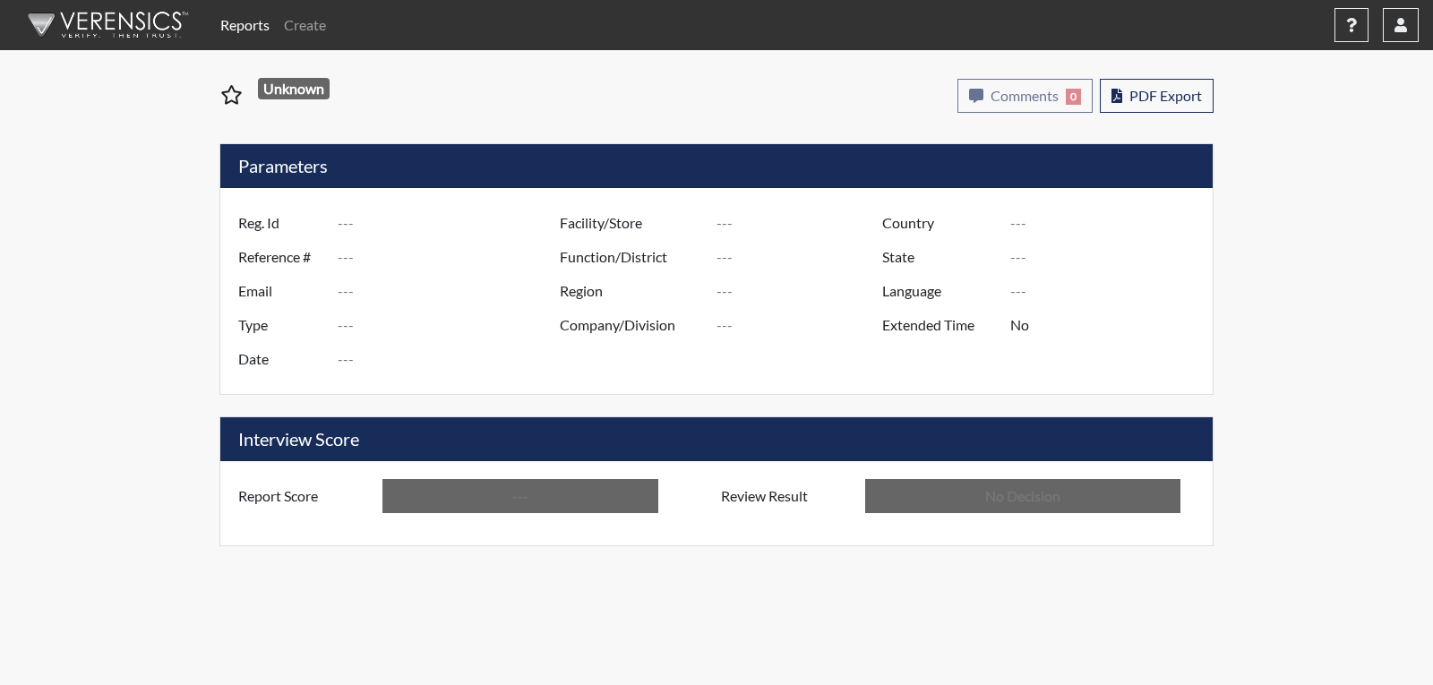
type input "Above Conditions"
type input "In Review"
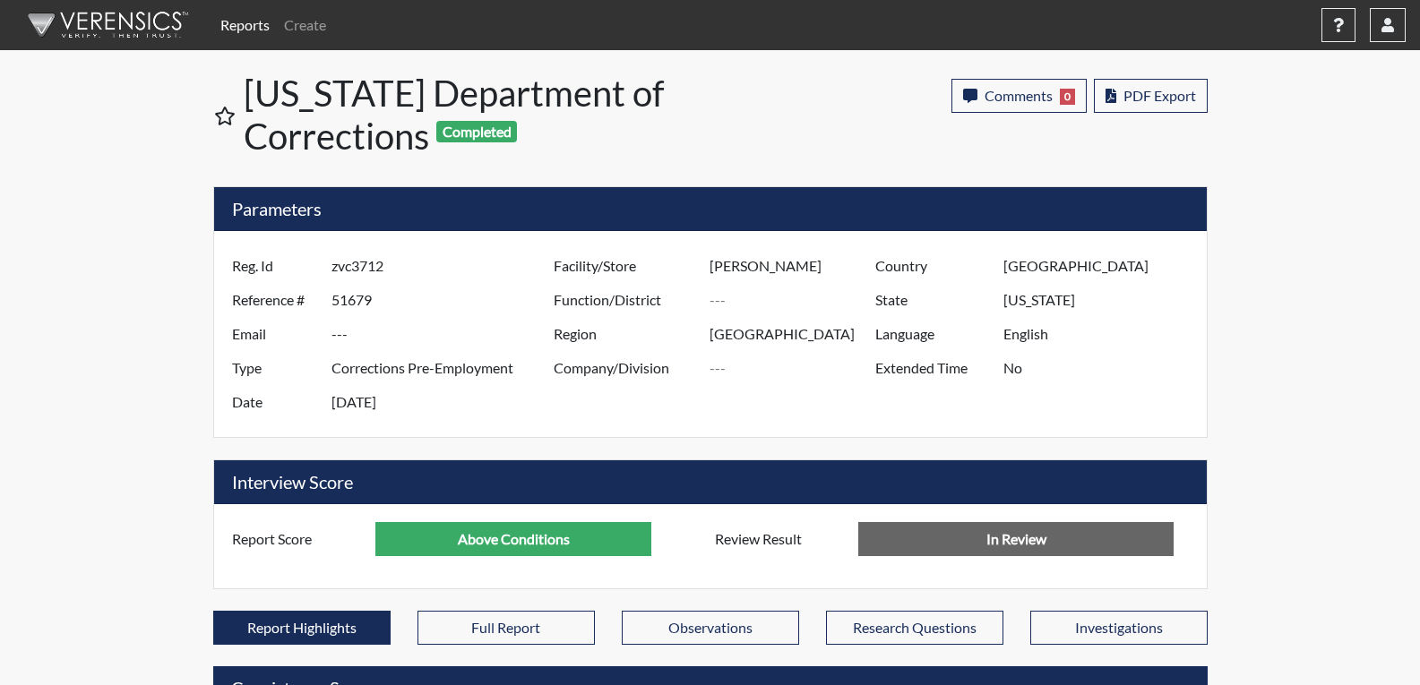
click at [976, 537] on input "In Review" at bounding box center [1015, 539] width 315 height 34
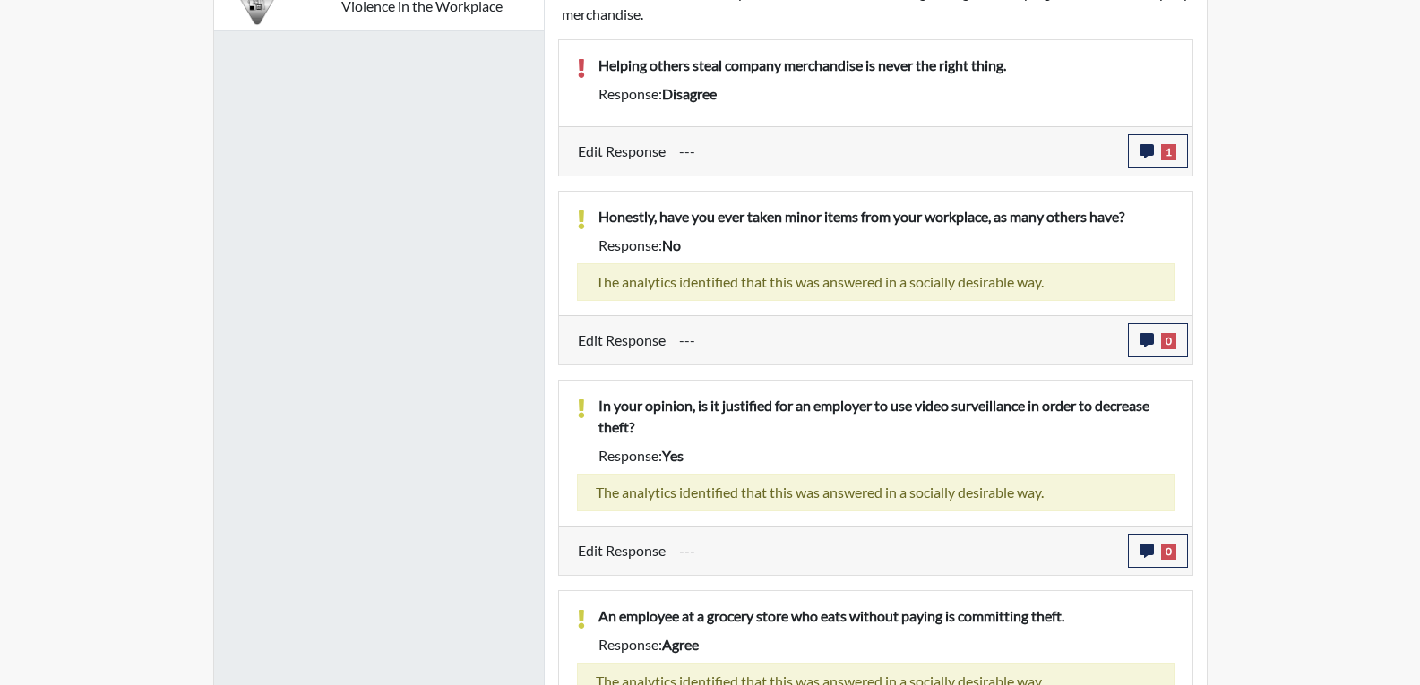
scroll to position [1207, 0]
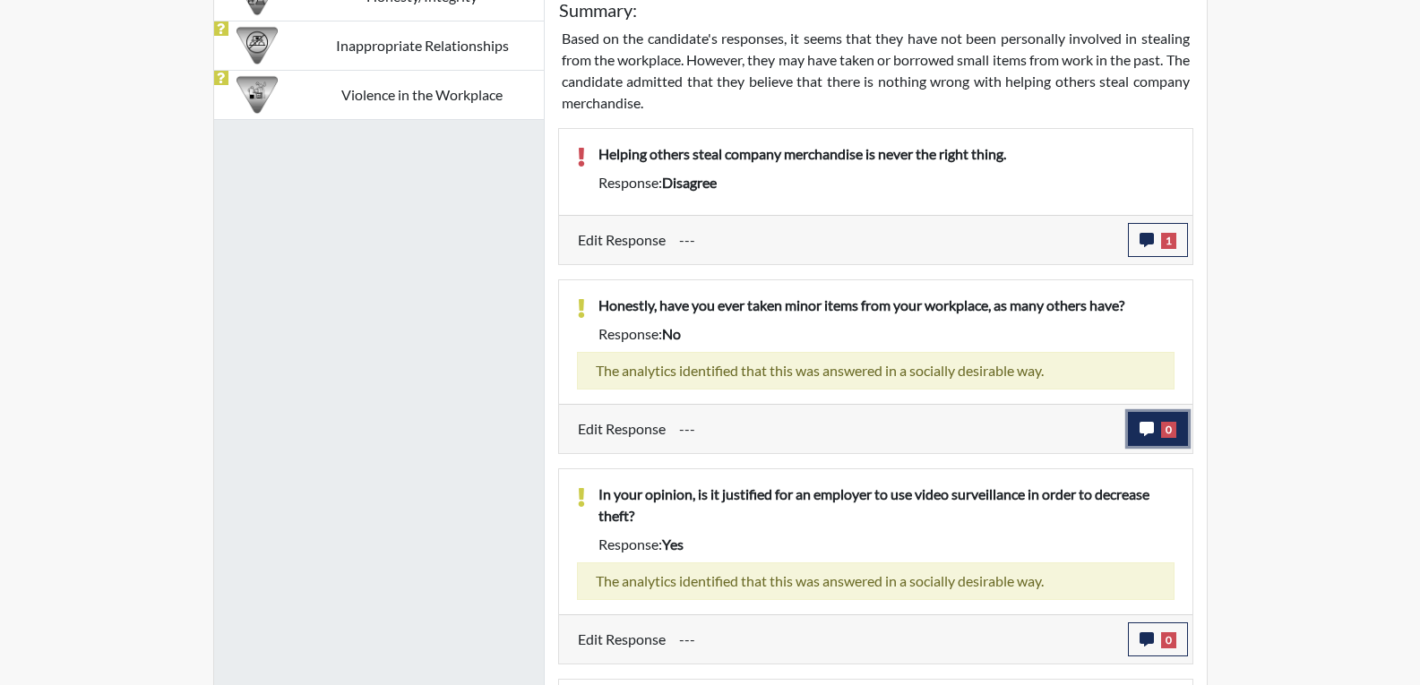
click at [1146, 427] on icon "button" at bounding box center [1146, 429] width 14 height 14
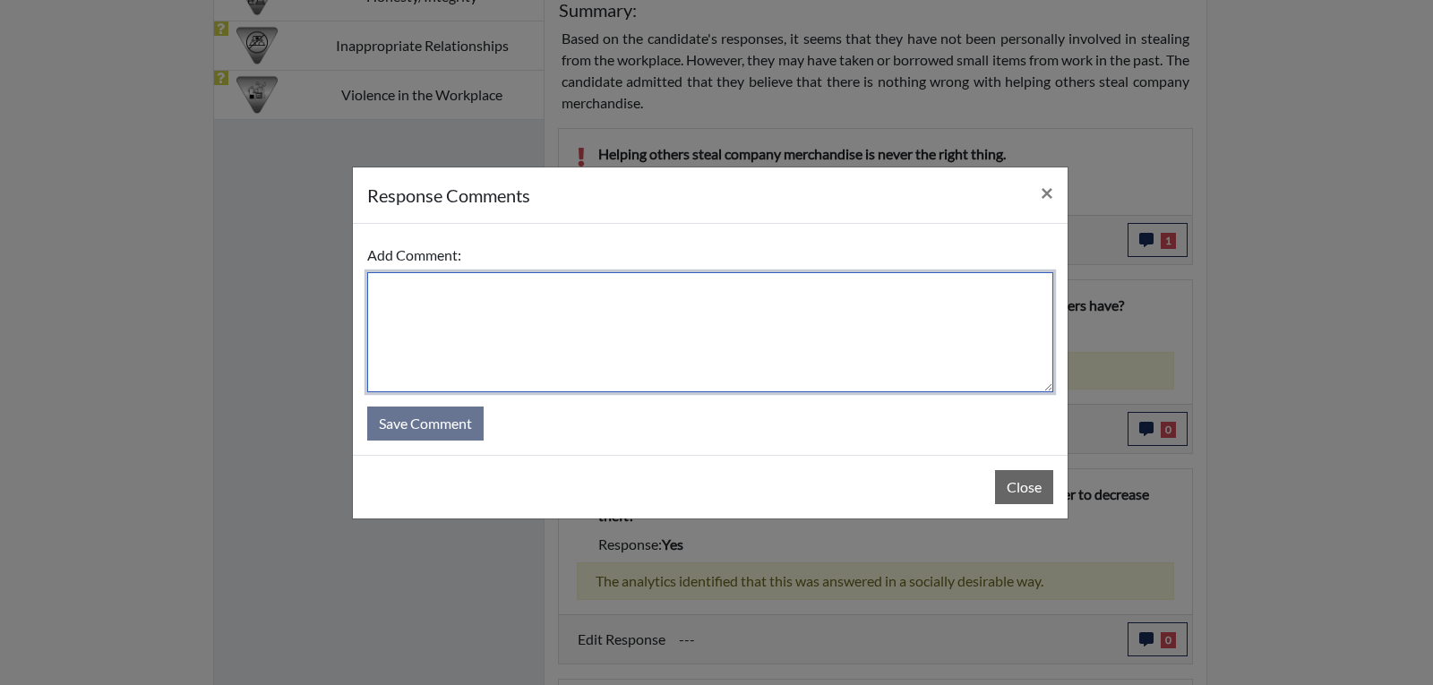
click at [803, 341] on textarea at bounding box center [710, 332] width 686 height 120
type textarea "J"
type textarea "r"
type textarea "R"
type textarea "Candidate stated that they have never taken any items from the workplace."
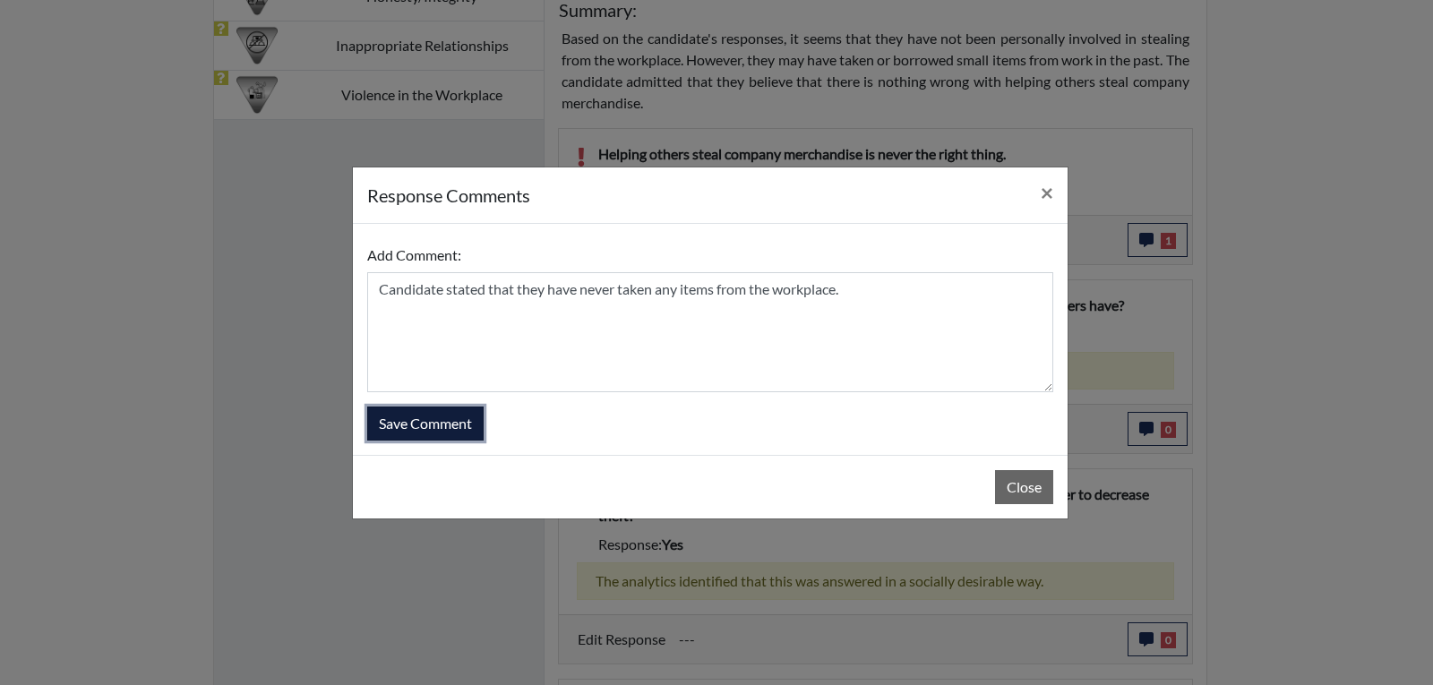
click at [461, 425] on button "Save Comment" at bounding box center [425, 424] width 116 height 34
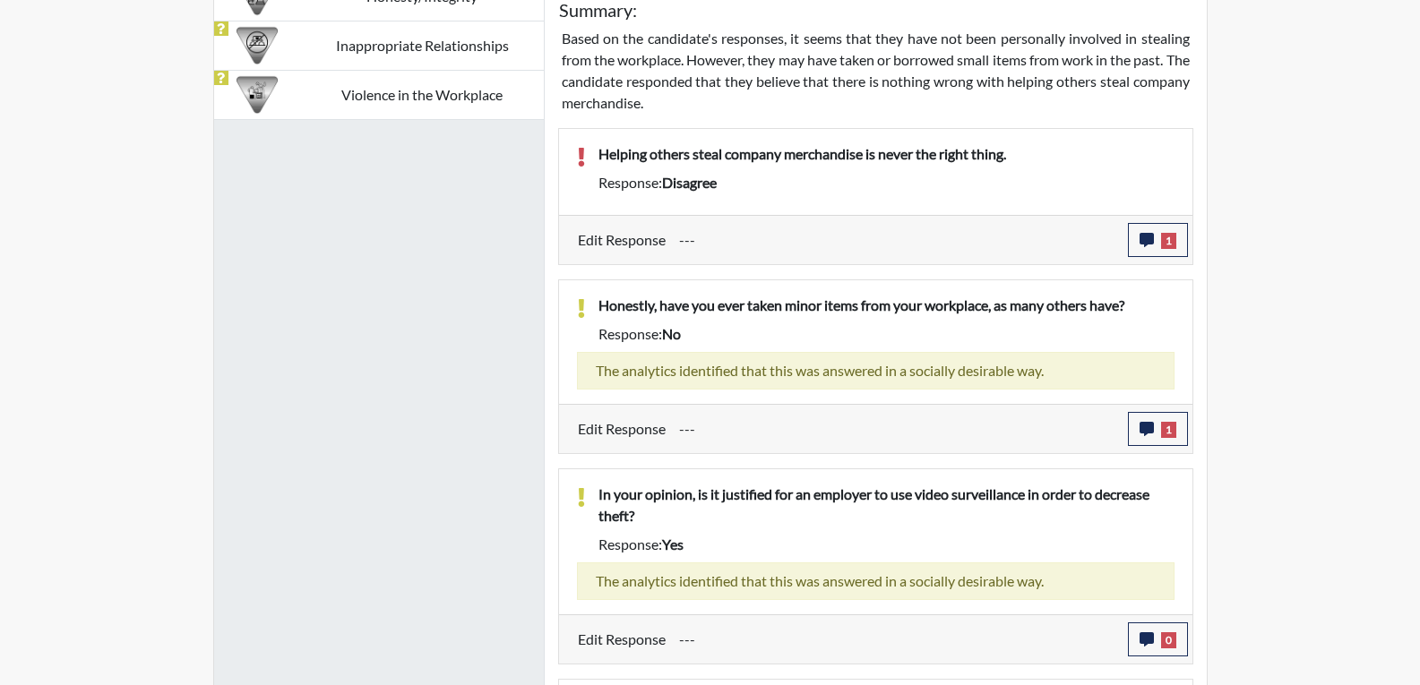
scroll to position [297, 744]
click at [1008, 380] on div "The analytics identified that this was answered in a socially desirable way." at bounding box center [875, 371] width 597 height 38
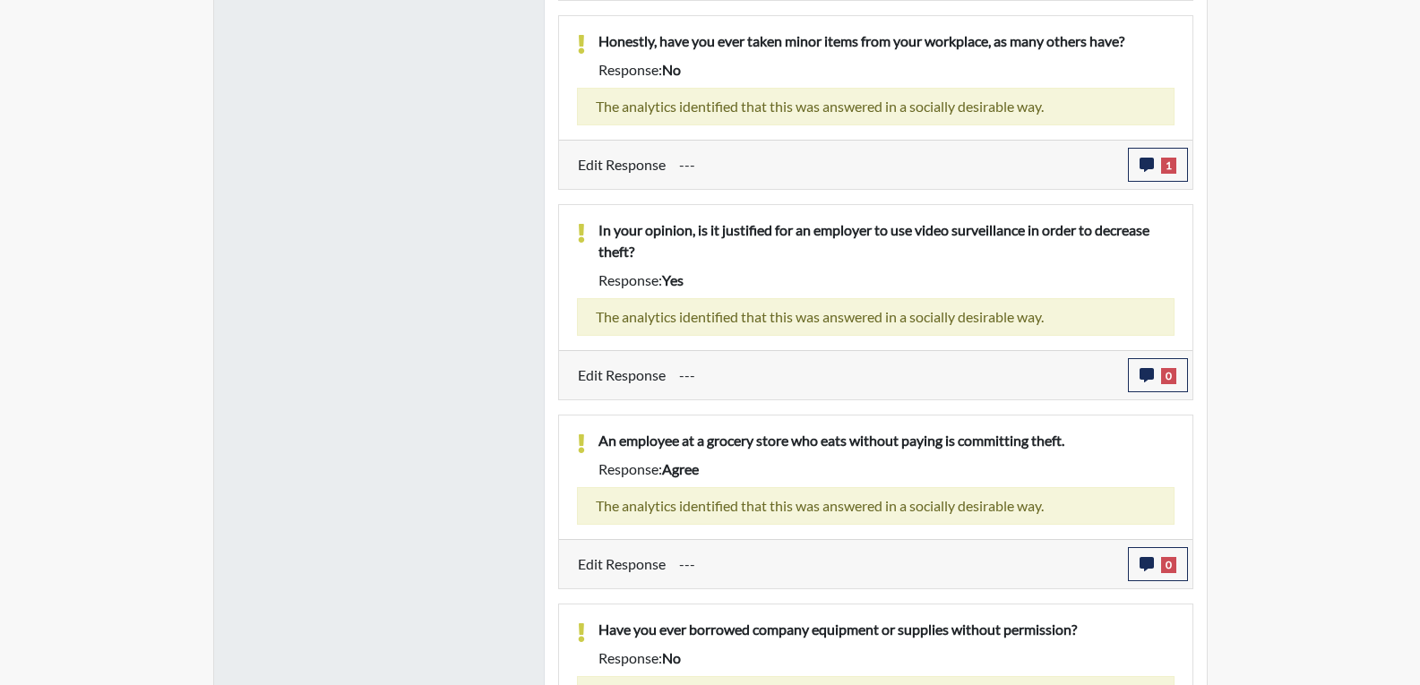
scroll to position [1475, 0]
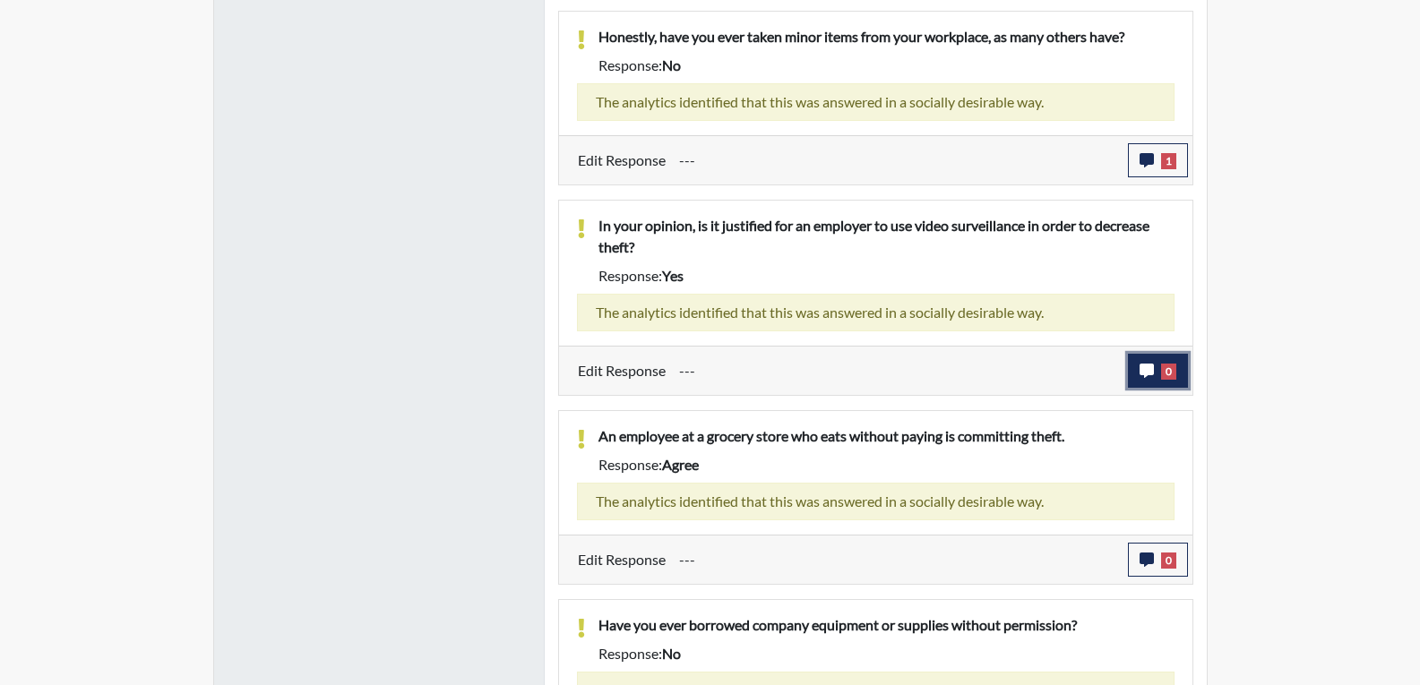
click at [1158, 361] on button "0" at bounding box center [1158, 371] width 60 height 34
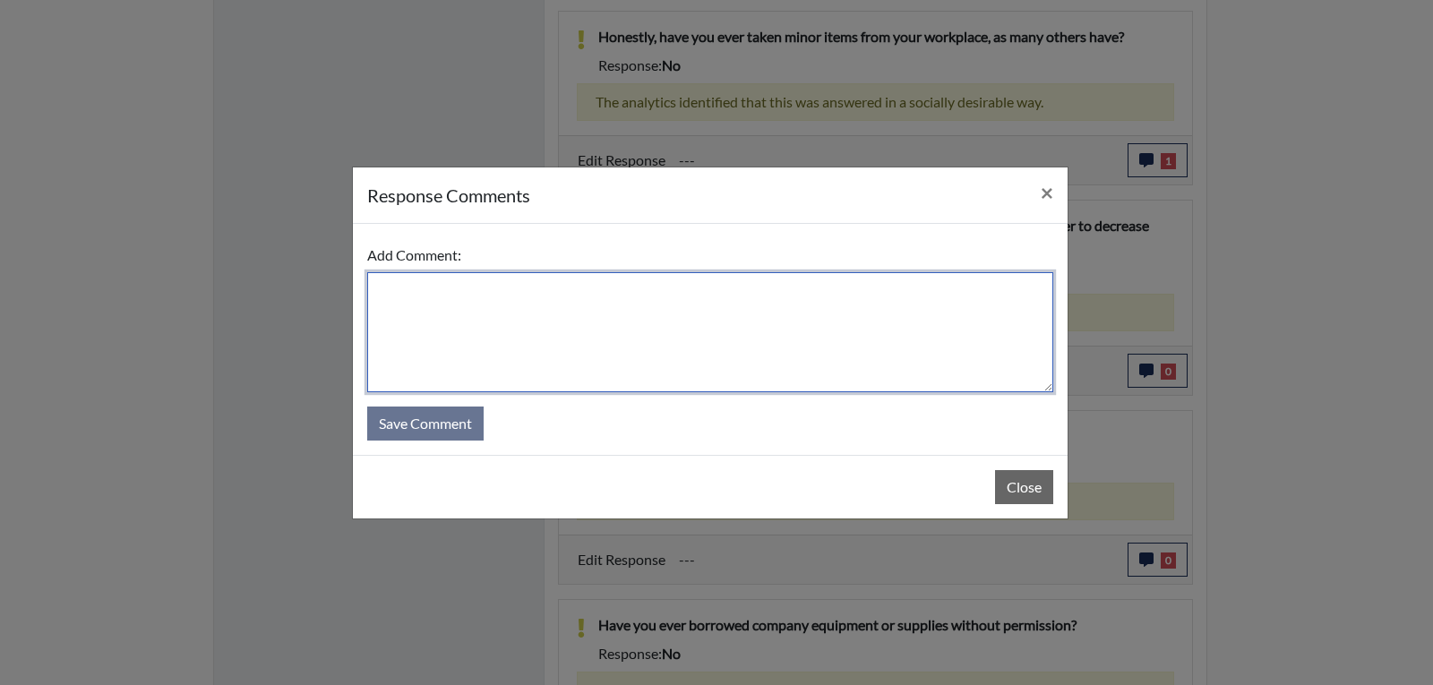
click at [838, 339] on textarea at bounding box center [710, 332] width 686 height 120
type textarea "R"
type textarea "Candidate believes that it is okay for an employer to surveil employees."
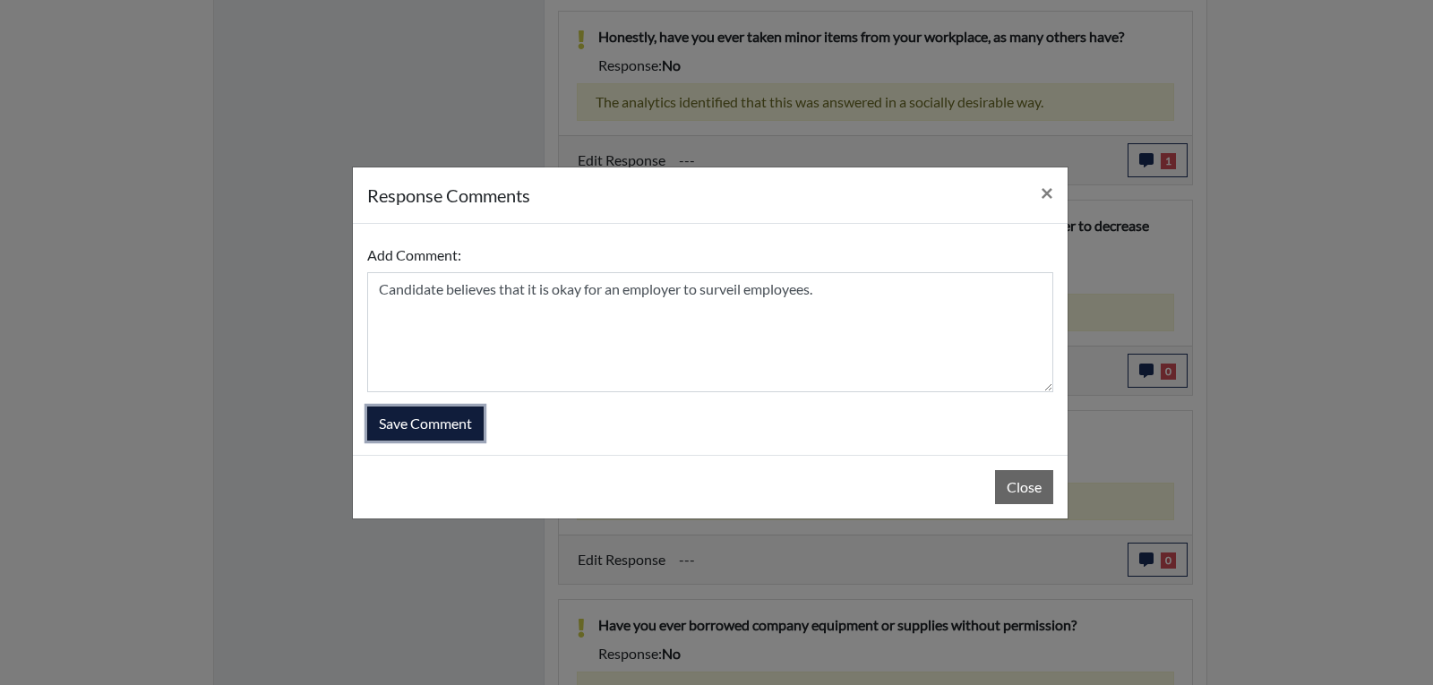
click at [480, 411] on button "Save Comment" at bounding box center [425, 424] width 116 height 34
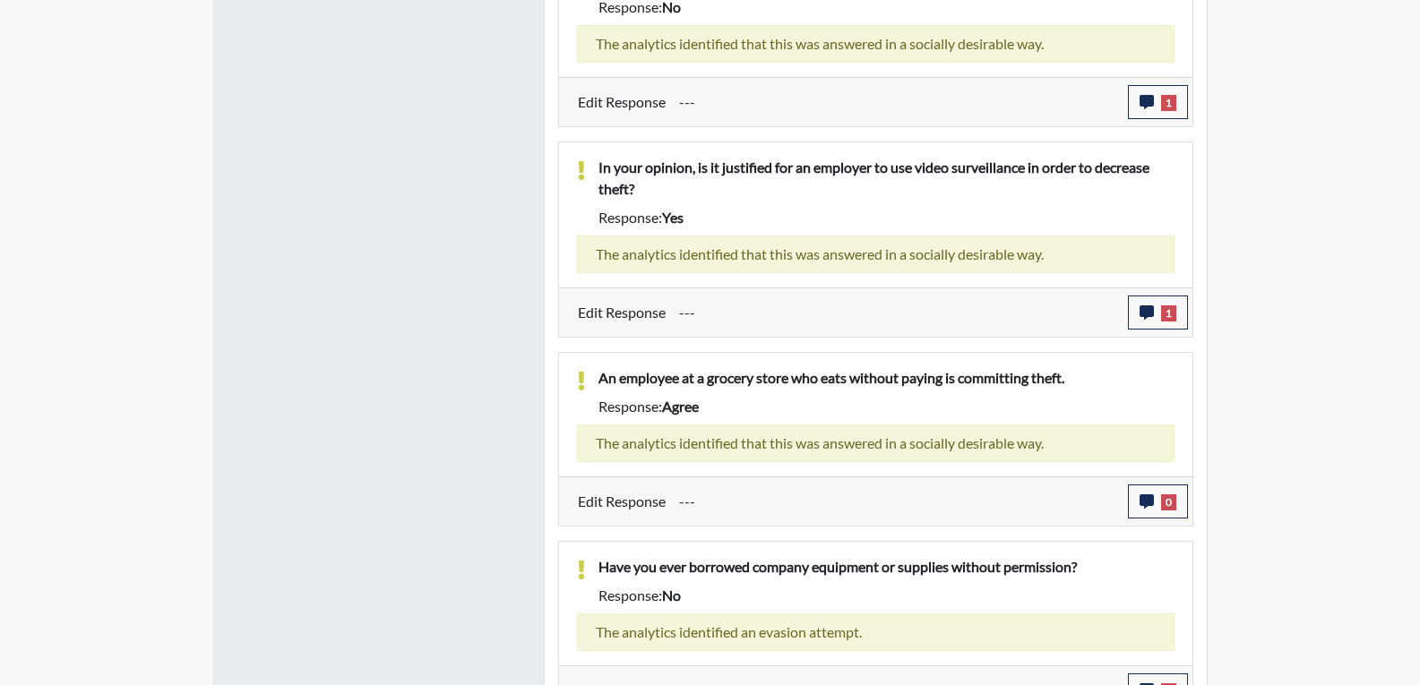
scroll to position [1565, 0]
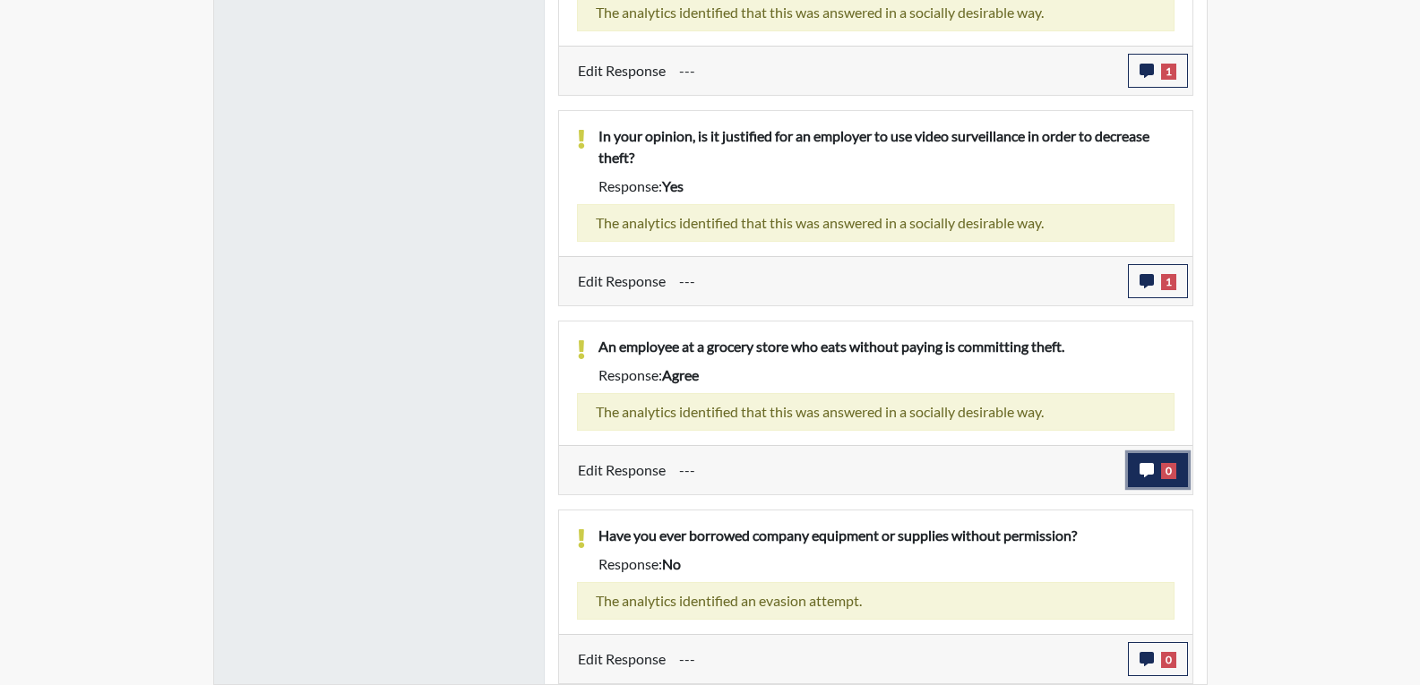
click at [1157, 471] on button "0" at bounding box center [1158, 470] width 60 height 34
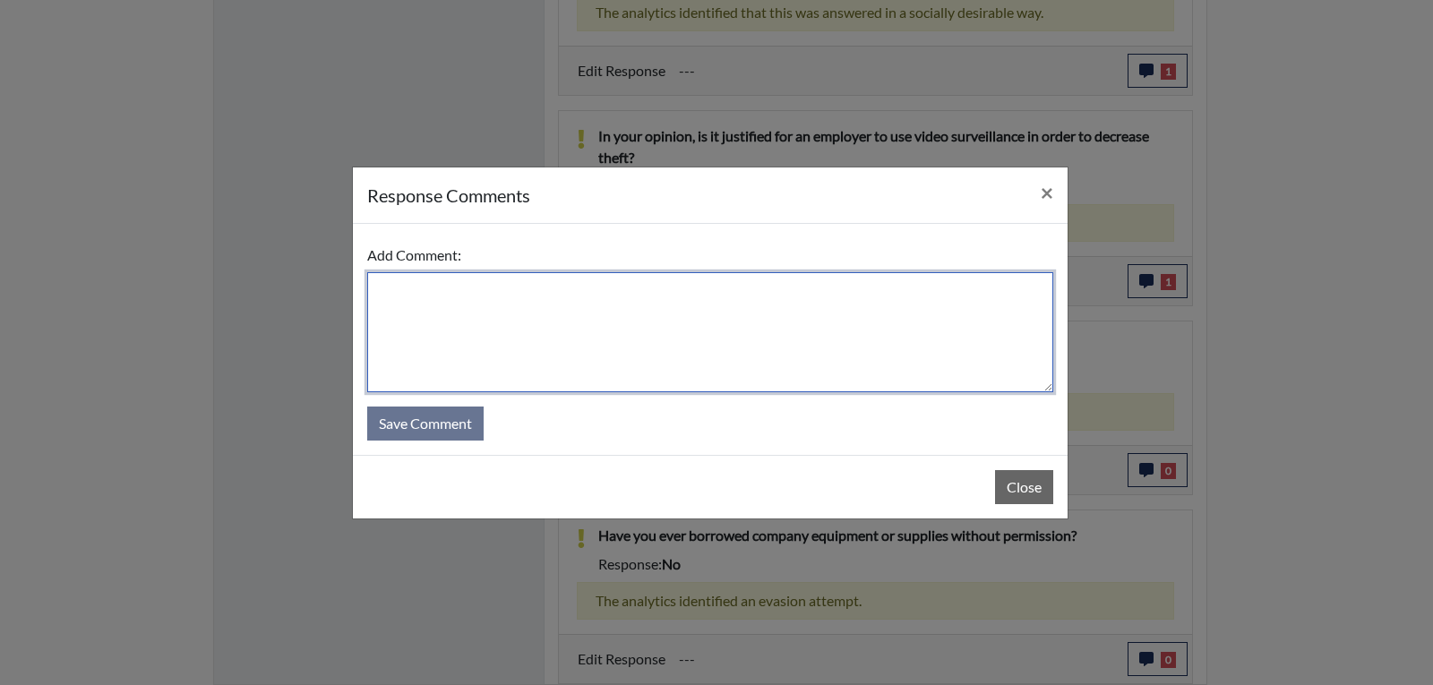
click at [827, 351] on textarea at bounding box center [710, 332] width 686 height 120
type textarea "Candidate feels that it is stealing, when you take and do not pay."
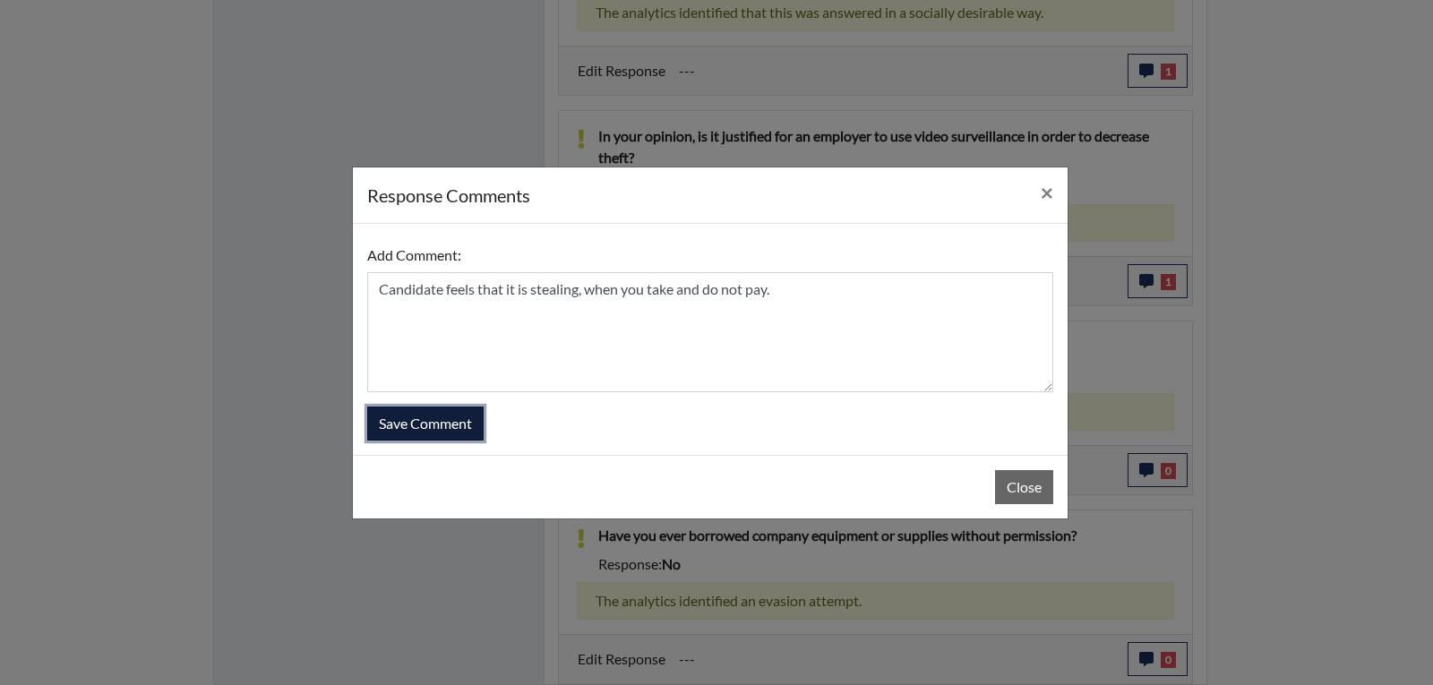
click at [456, 440] on button "Save Comment" at bounding box center [425, 424] width 116 height 34
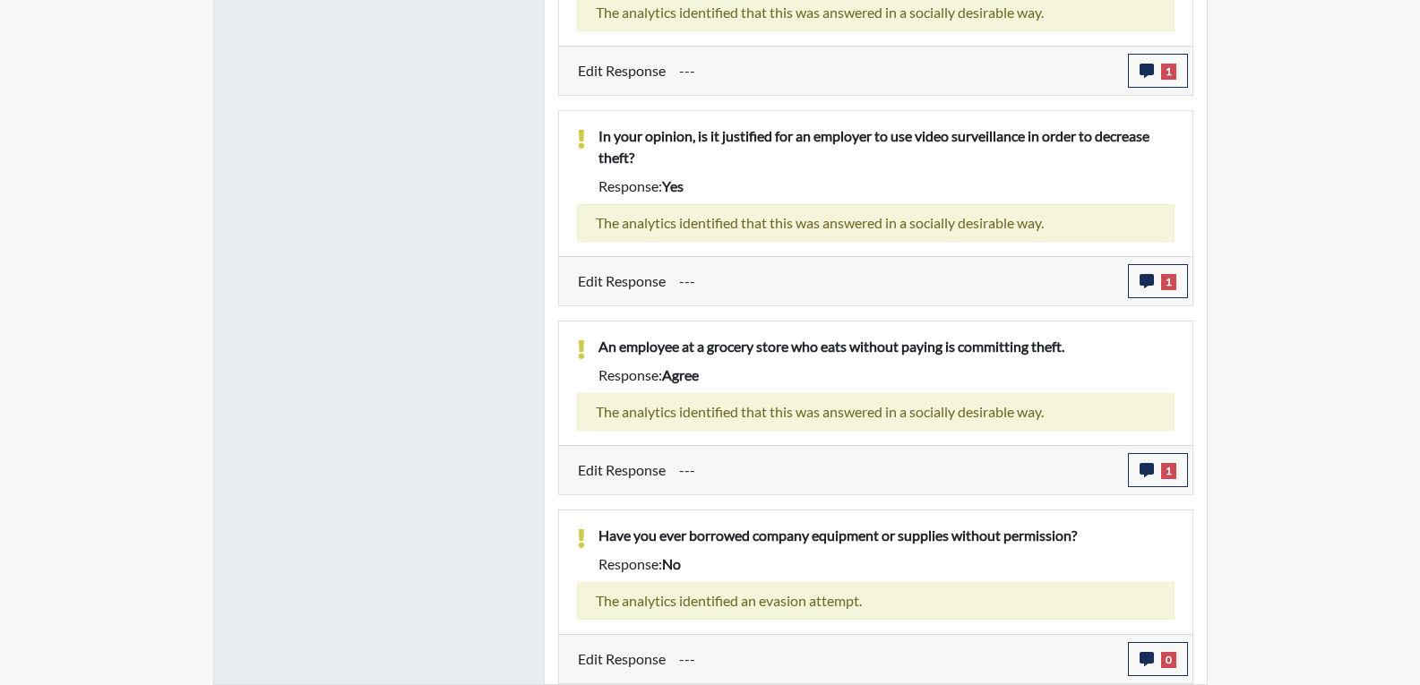
scroll to position [297, 744]
click at [1161, 668] on button "0" at bounding box center [1158, 659] width 60 height 34
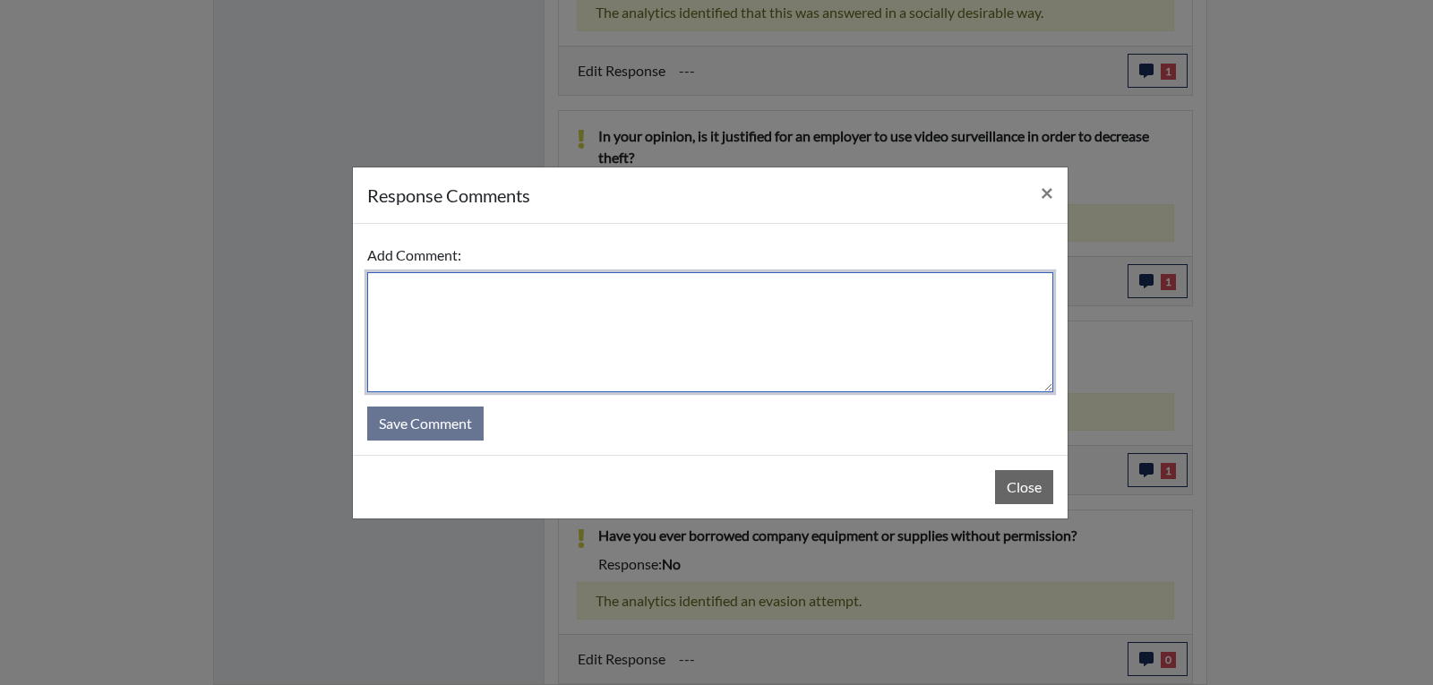
click at [717, 340] on textarea at bounding box center [710, 332] width 686 height 120
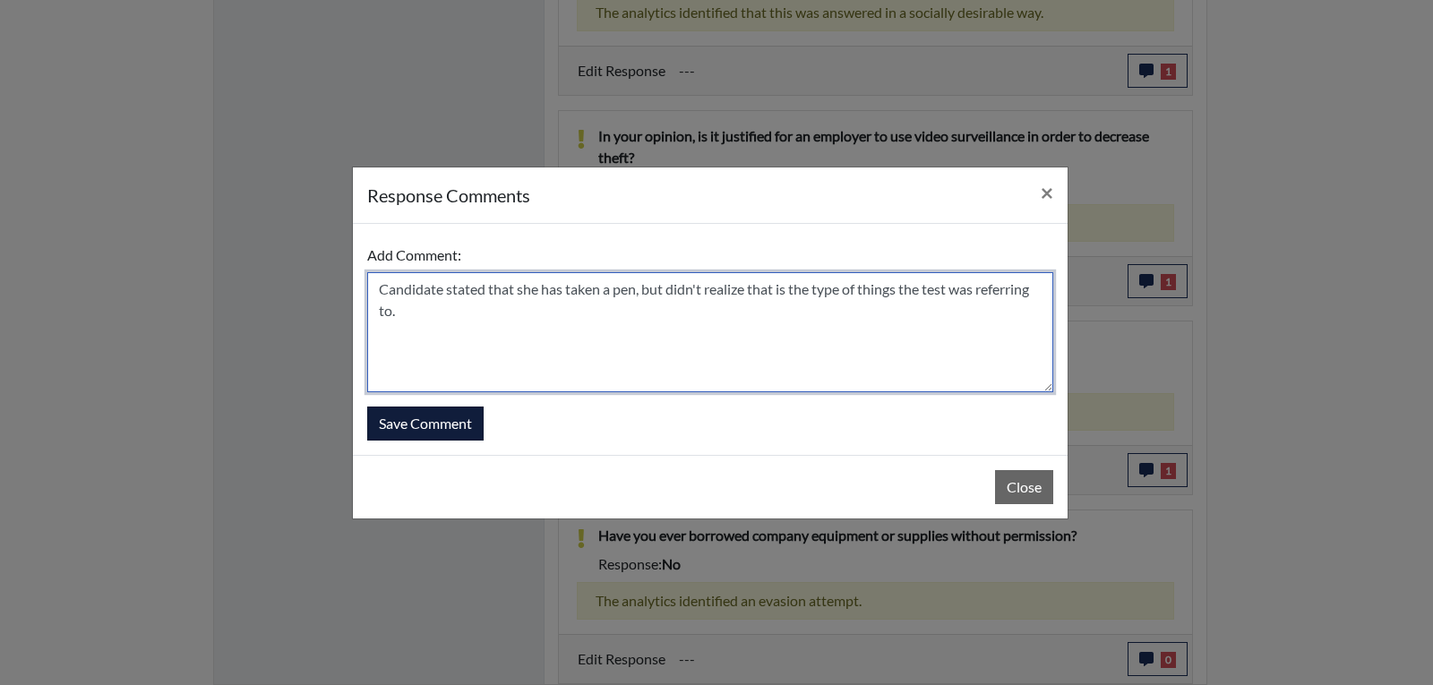
type textarea "Candidate stated that she has taken a pen, but didn't realize that is the type …"
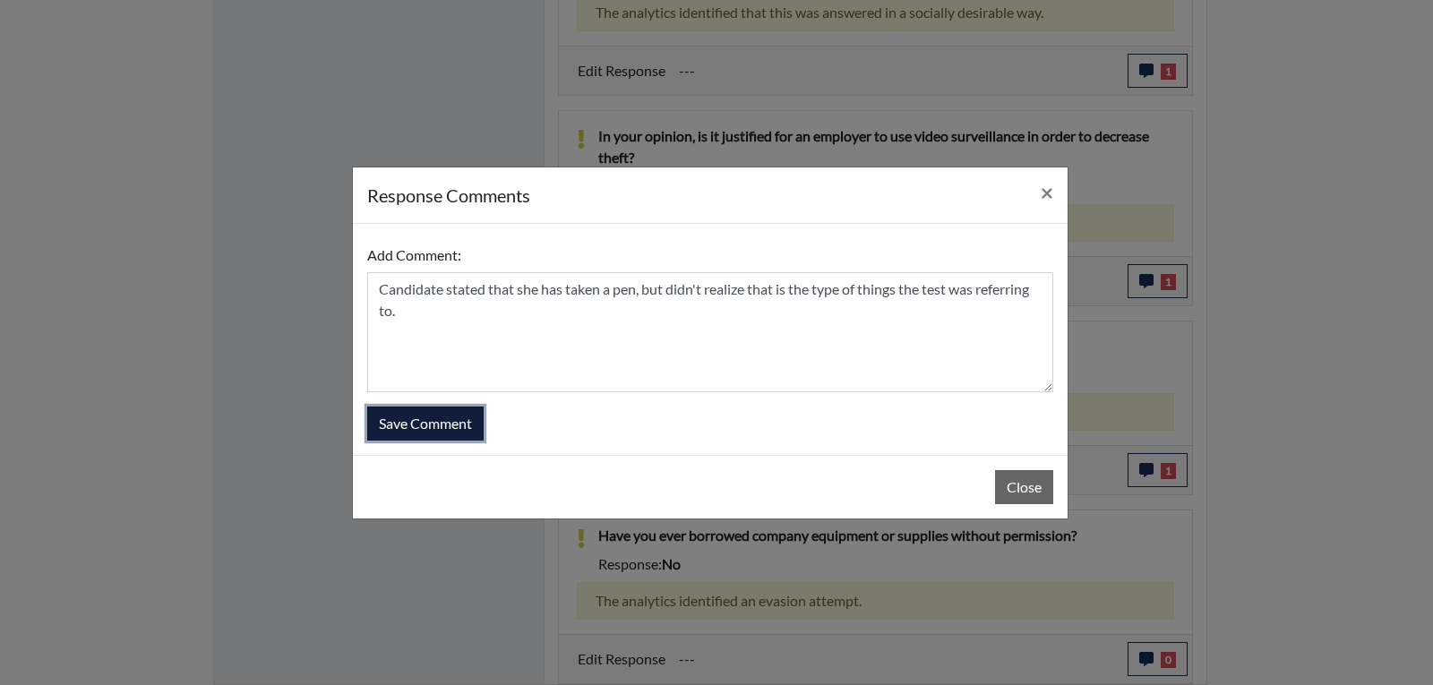
click at [417, 412] on button "Save Comment" at bounding box center [425, 424] width 116 height 34
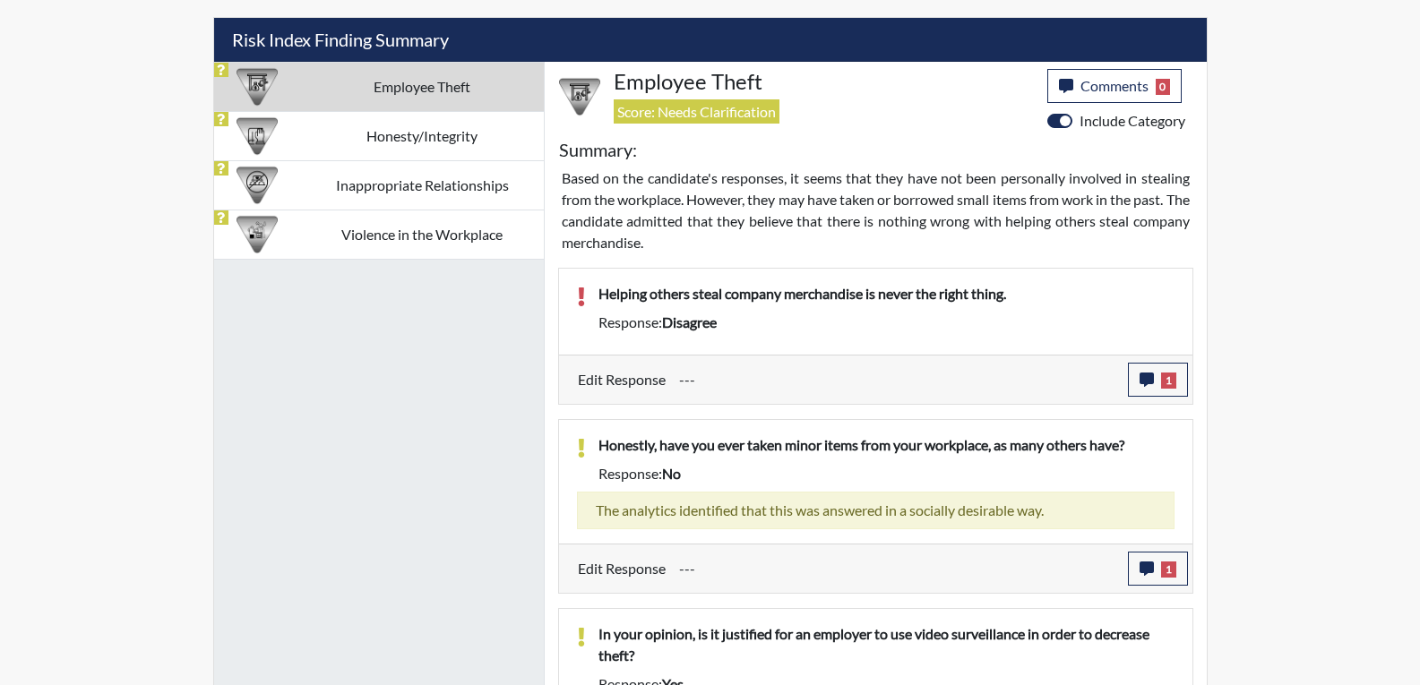
scroll to position [1027, 0]
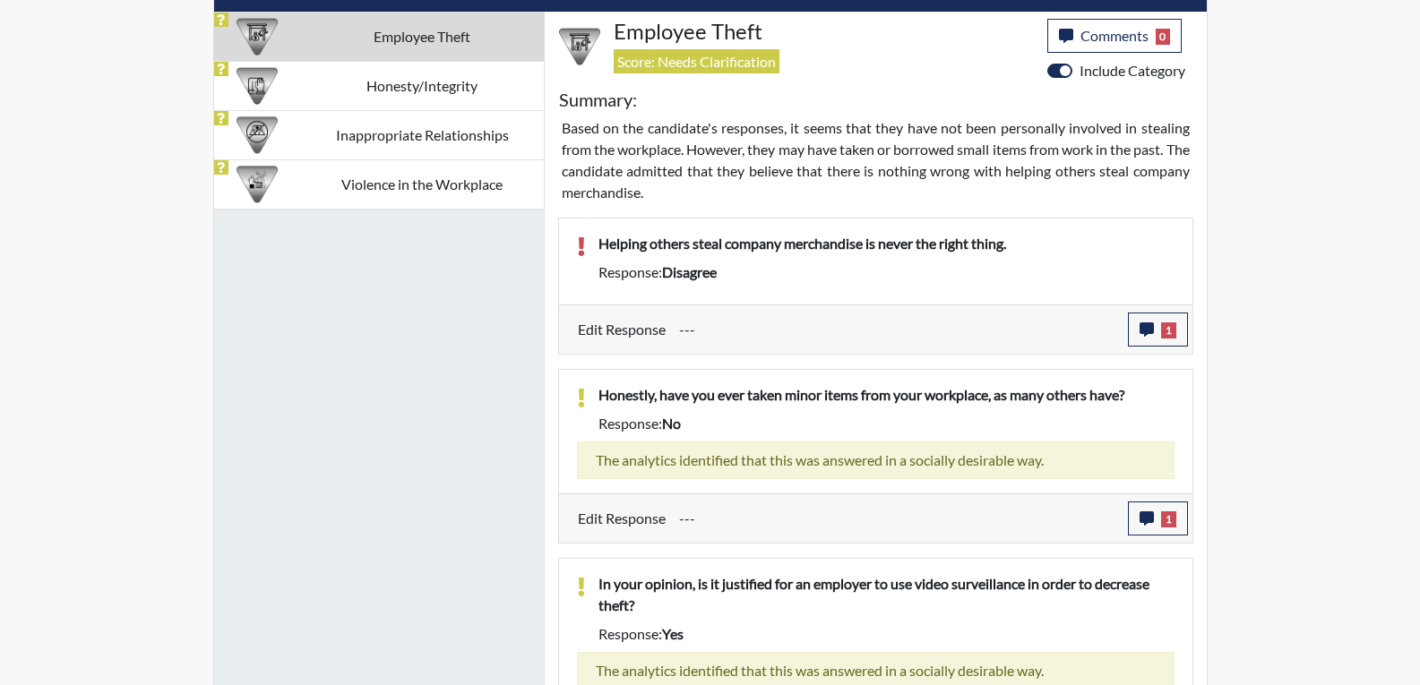
click at [517, 413] on div "Employee Theft Honesty/Integrity Inappropriate Relationships Violence in the Wo…" at bounding box center [379, 572] width 331 height 1121
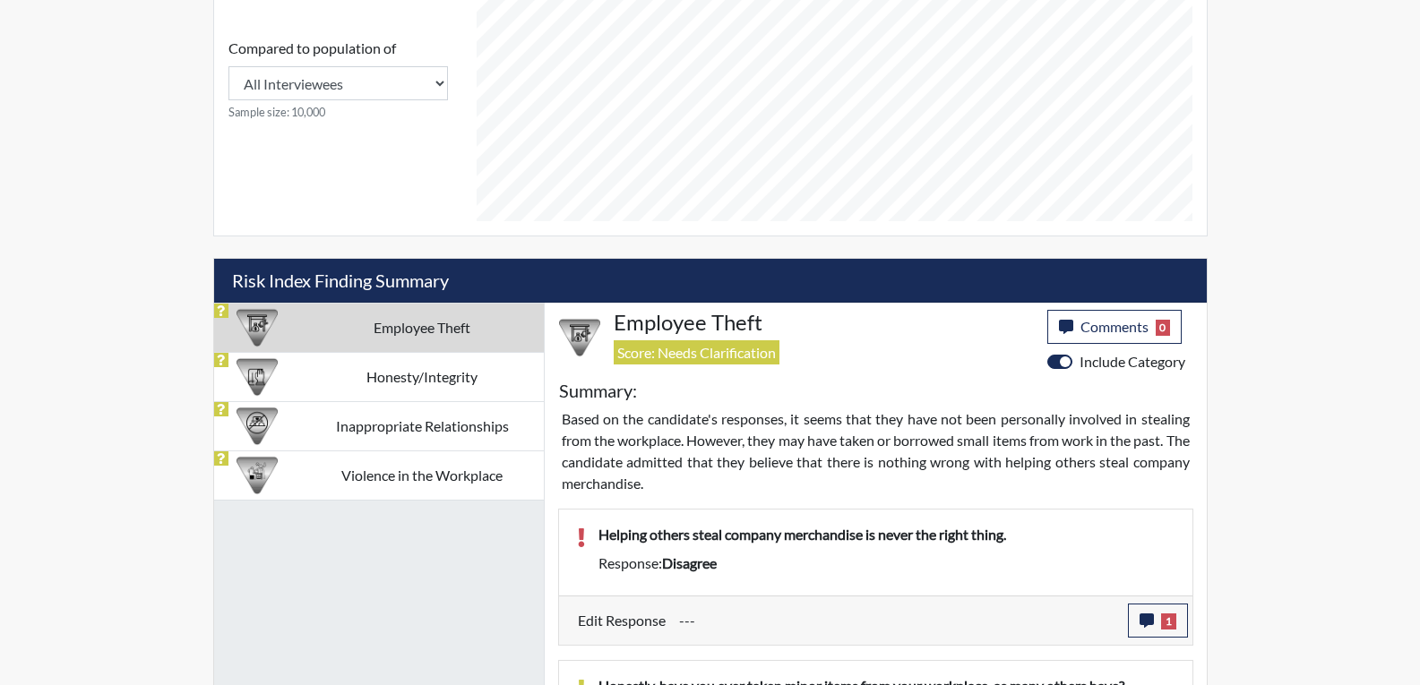
scroll to position [848, 0]
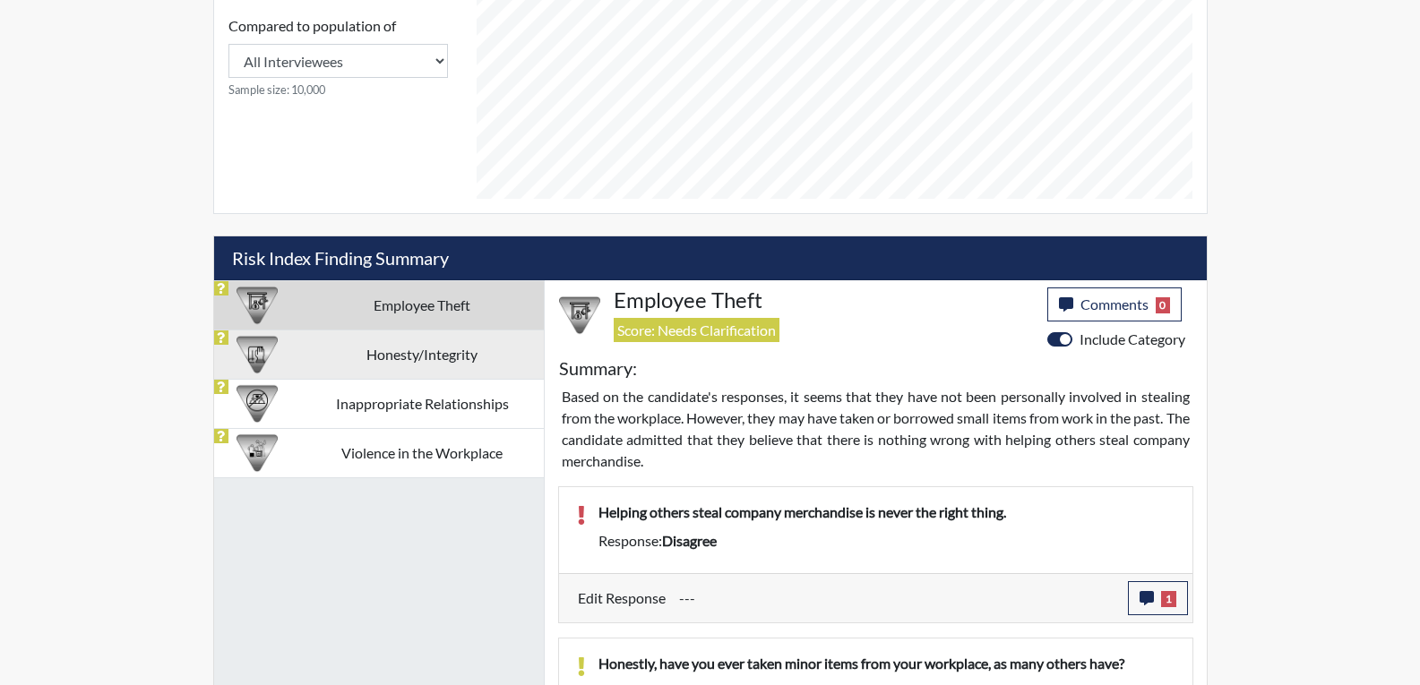
click at [435, 349] on td "Honesty/Integrity" at bounding box center [422, 354] width 243 height 49
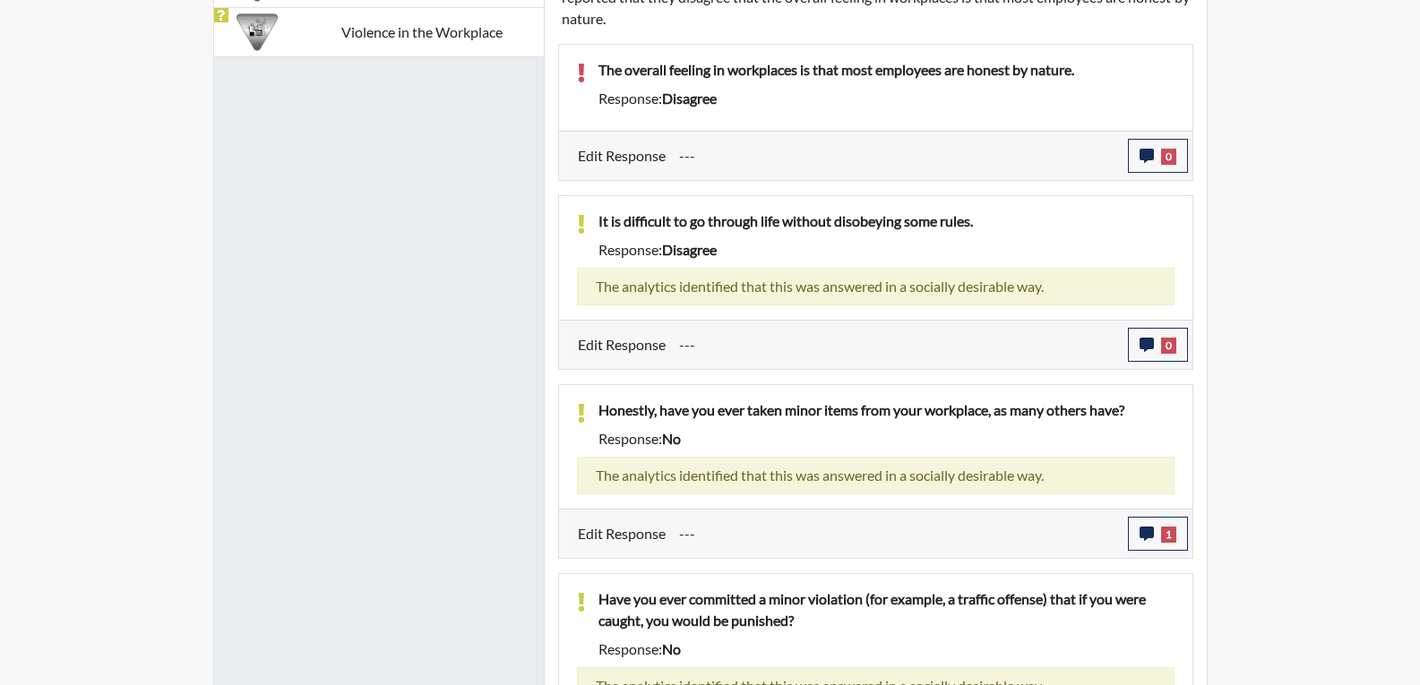
scroll to position [1296, 0]
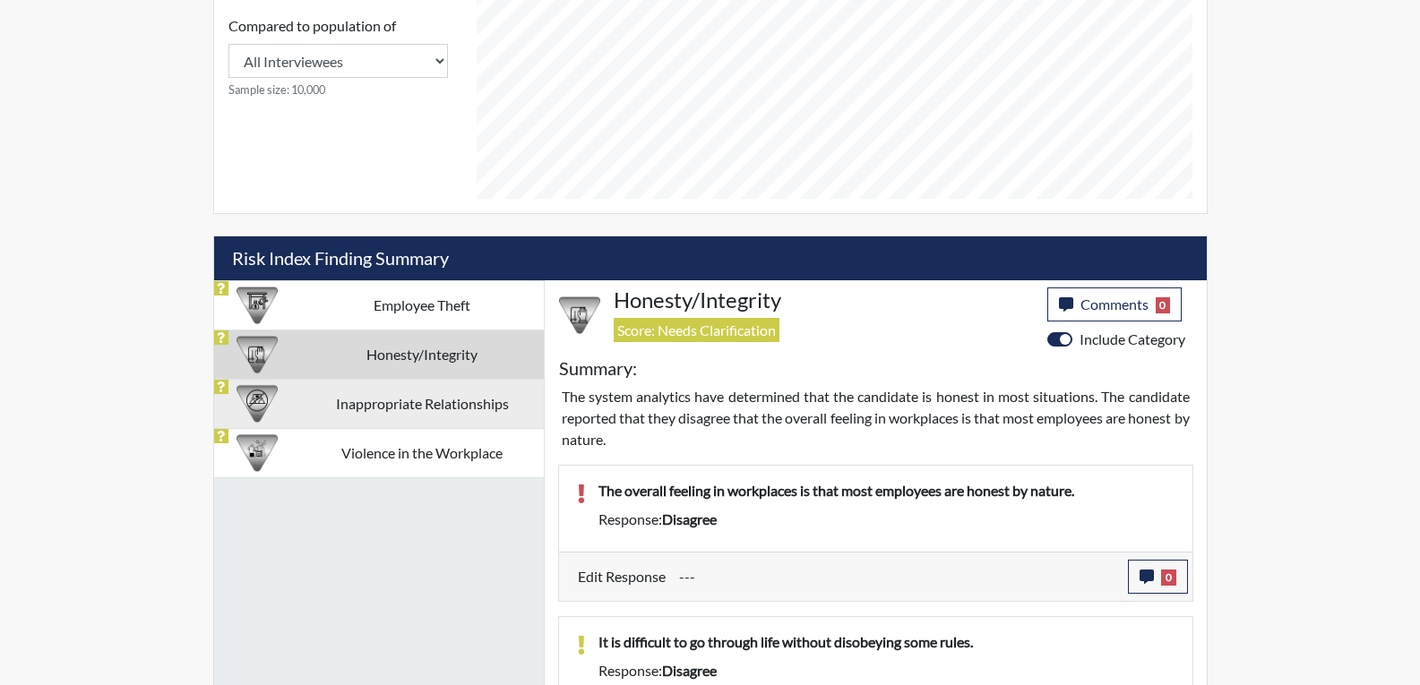
click at [451, 407] on td "Inappropriate Relationships" at bounding box center [422, 403] width 243 height 49
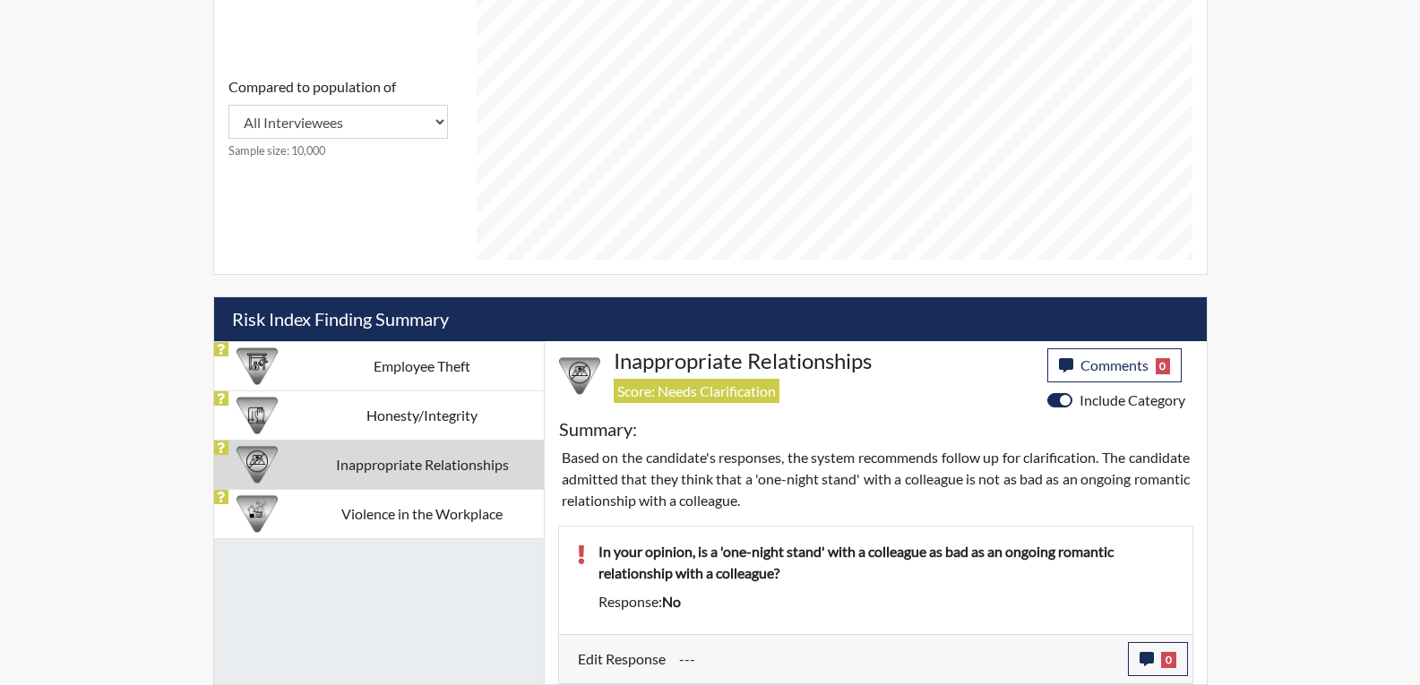
click at [417, 515] on td "Violence in the Workplace" at bounding box center [422, 513] width 243 height 49
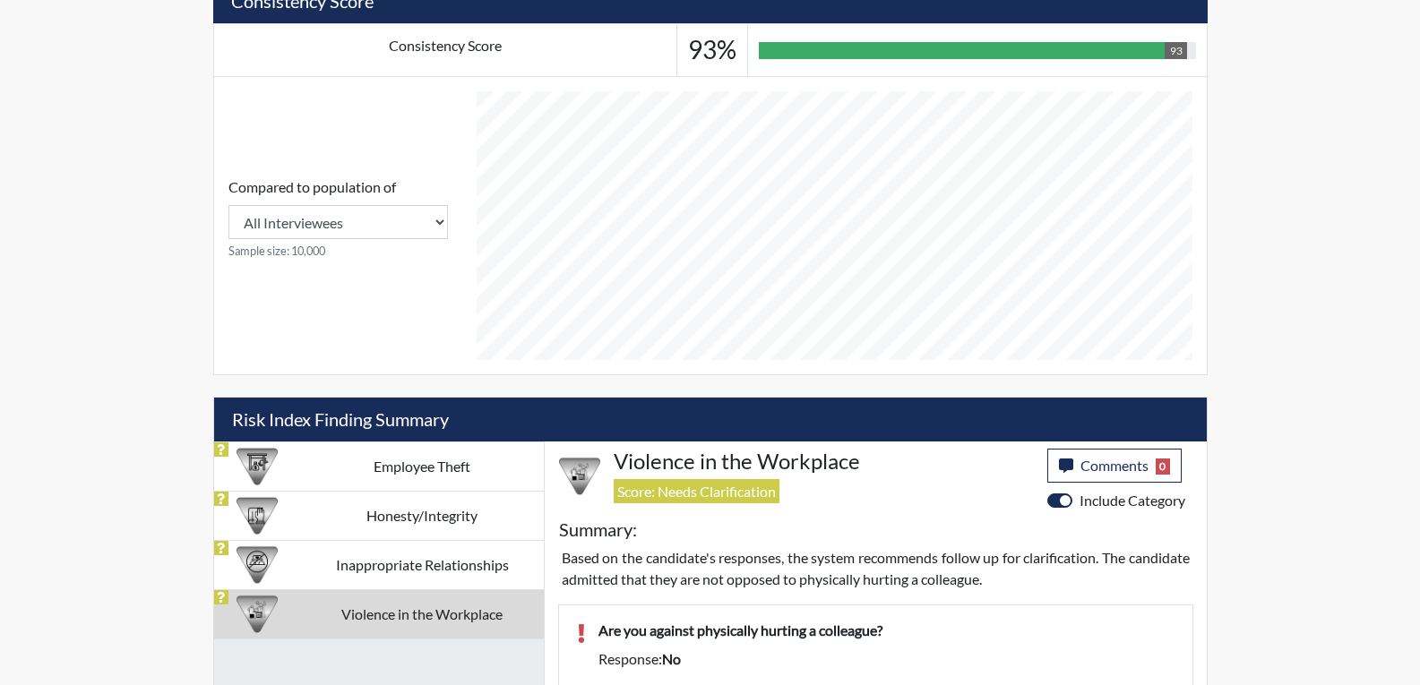
scroll to position [744, 0]
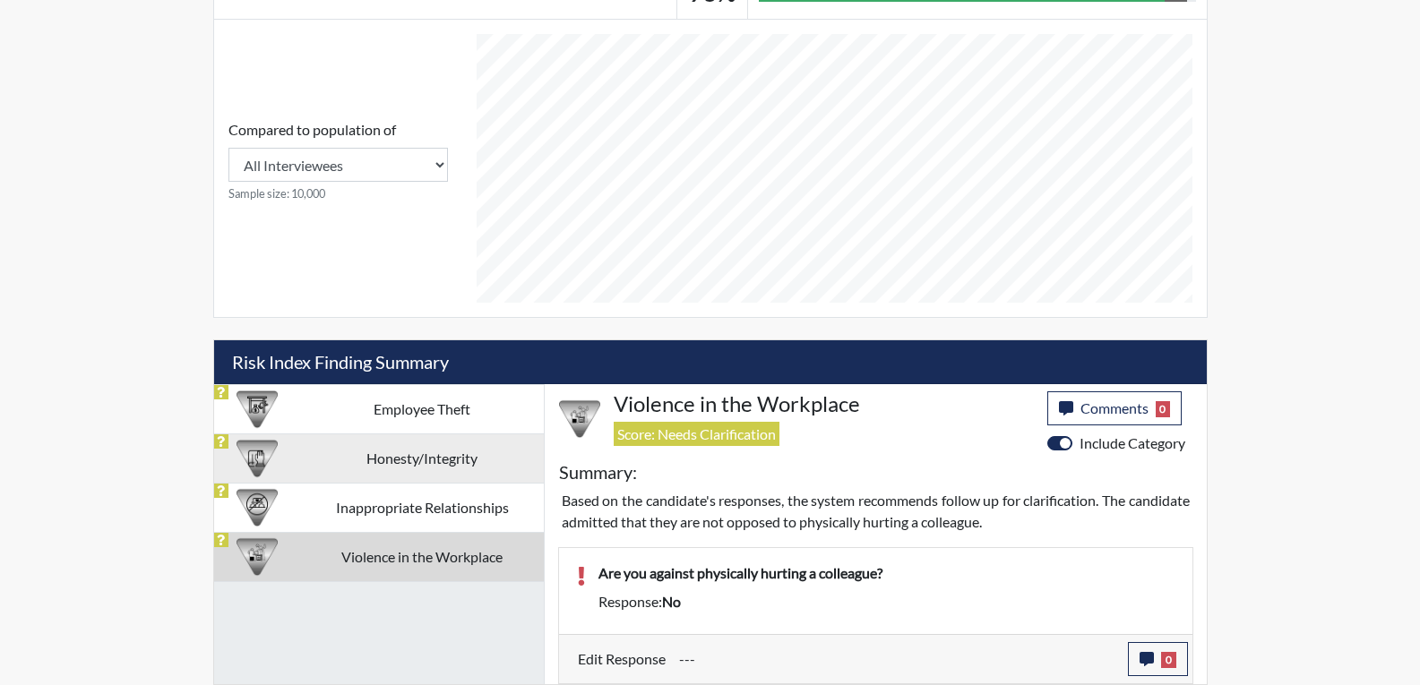
click at [493, 466] on td "Honesty/Integrity" at bounding box center [422, 458] width 243 height 49
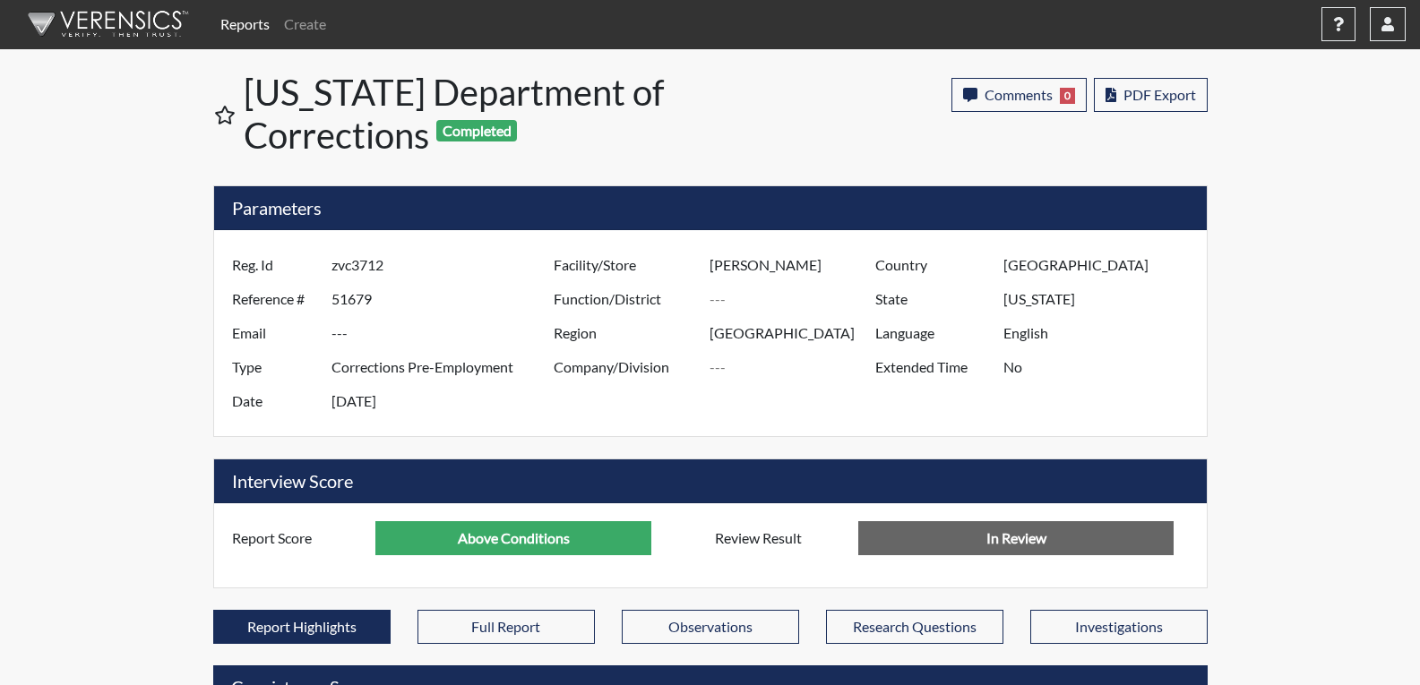
scroll to position [0, 0]
